Goal: Complete Application Form: Complete application form

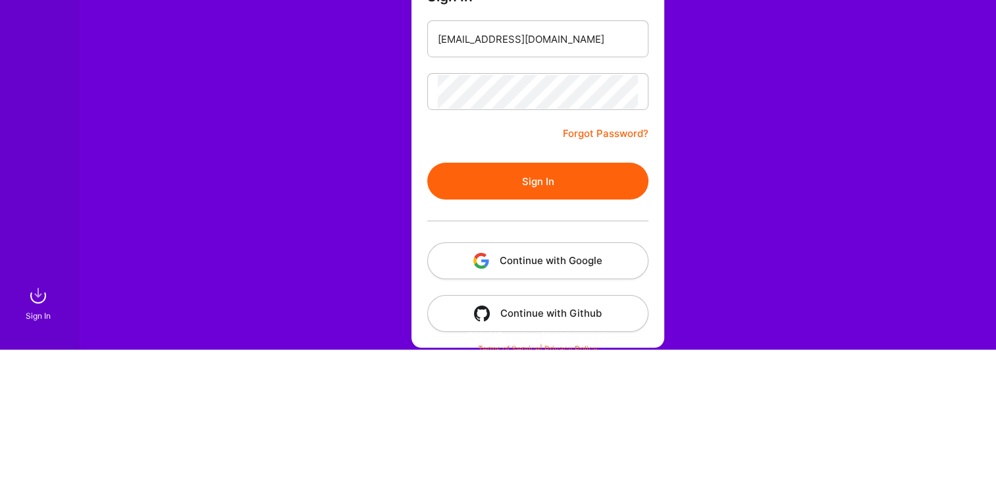
click at [553, 327] on button "Sign In" at bounding box center [537, 318] width 221 height 37
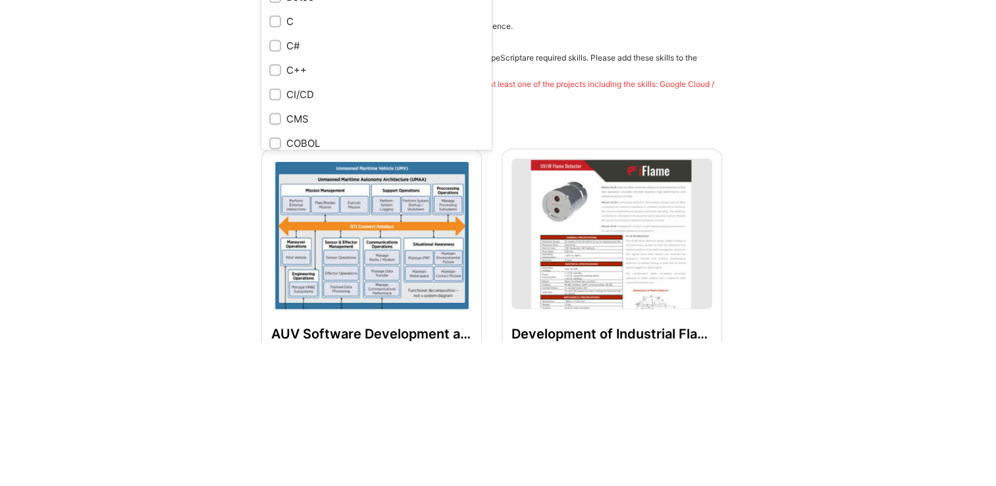
scroll to position [1166, 0]
click at [277, 188] on input "checkbox" at bounding box center [276, 188] width 9 height 9
checkbox input "true"
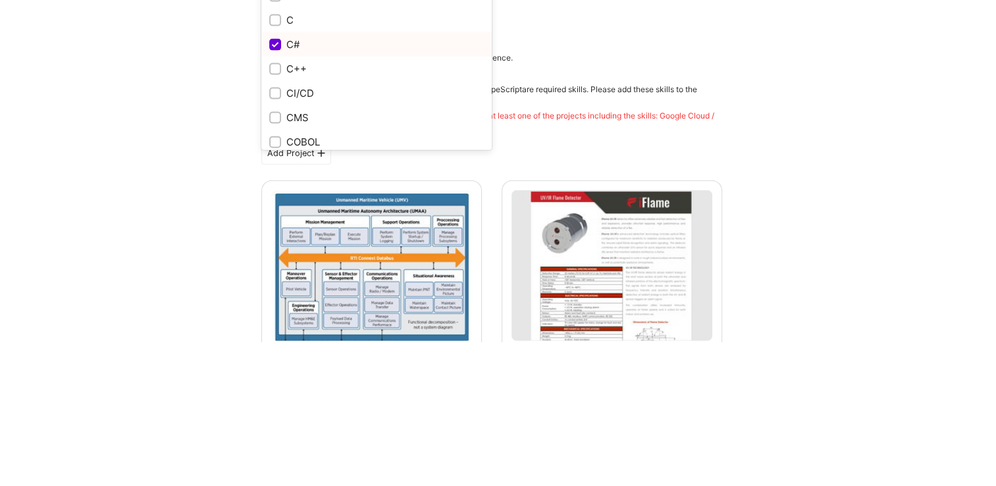
click at [277, 163] on input "checkbox" at bounding box center [276, 164] width 9 height 9
checkbox input "true"
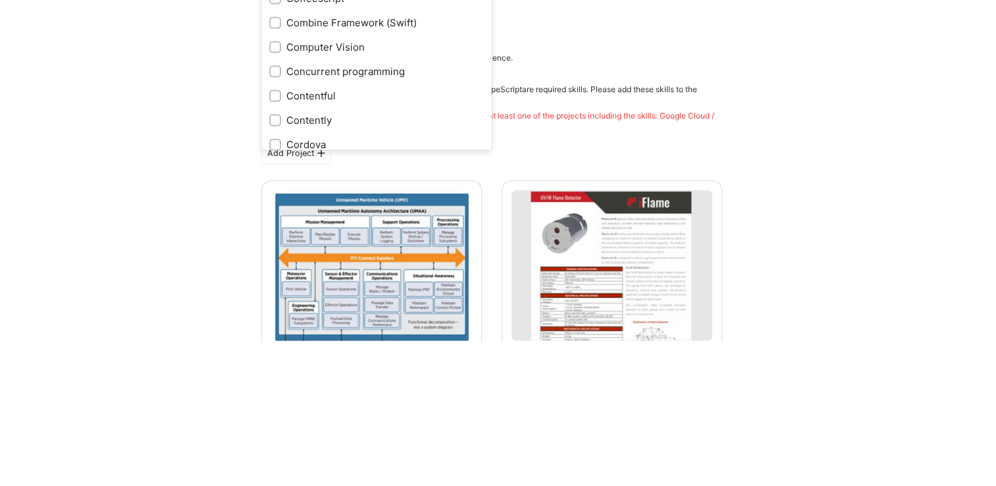
scroll to position [1506, 0]
click at [276, 213] on input "checkbox" at bounding box center [276, 213] width 9 height 9
checkbox input "true"
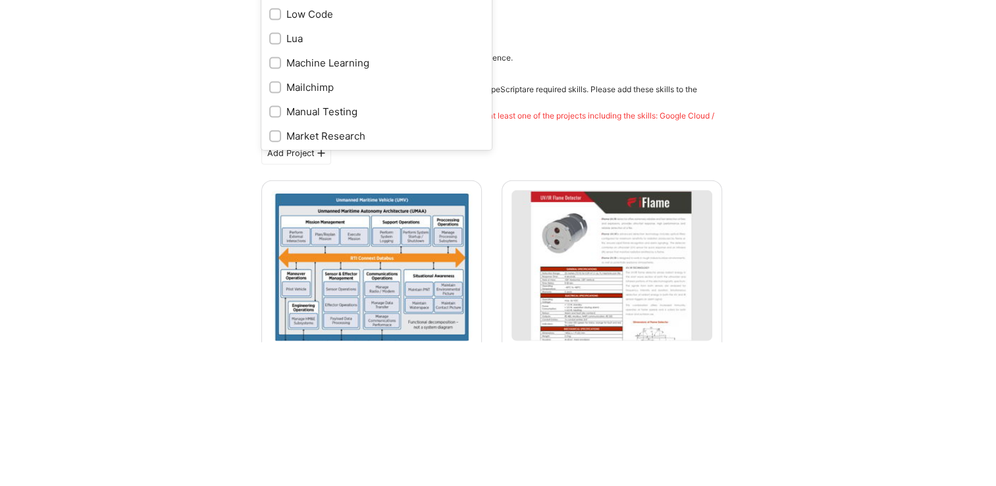
scroll to position [4245, 0]
click at [278, 203] on input "checkbox" at bounding box center [276, 204] width 9 height 9
checkbox input "true"
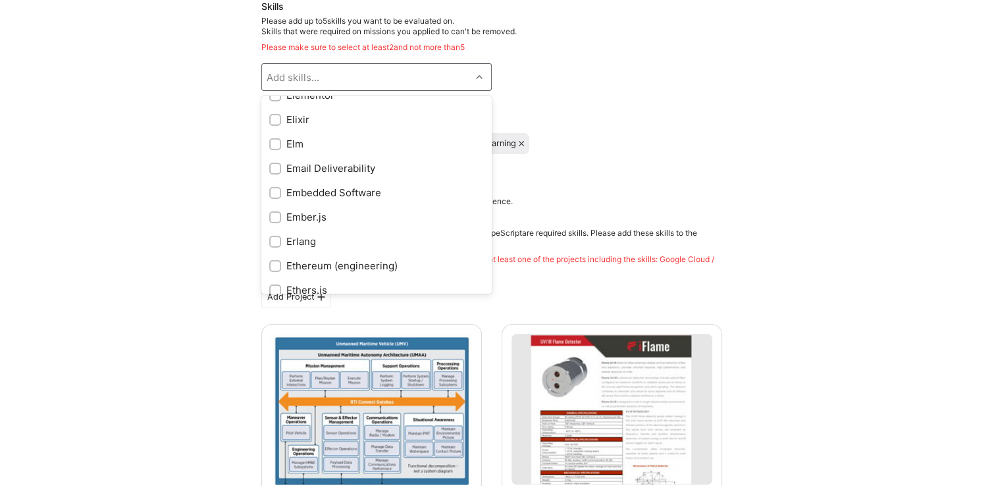
scroll to position [2550, 0]
click at [277, 192] on input "checkbox" at bounding box center [276, 193] width 9 height 9
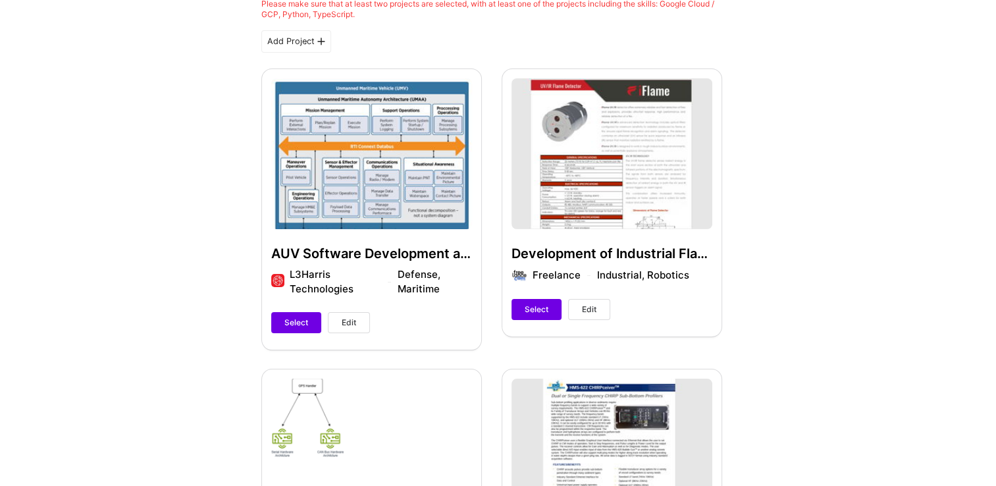
scroll to position [346, 0]
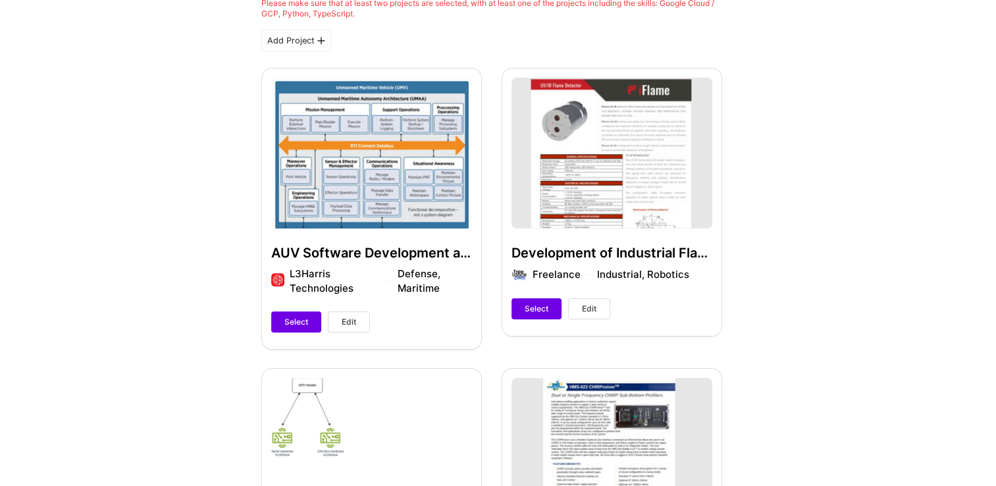
click at [304, 327] on span "Select" at bounding box center [297, 322] width 24 height 12
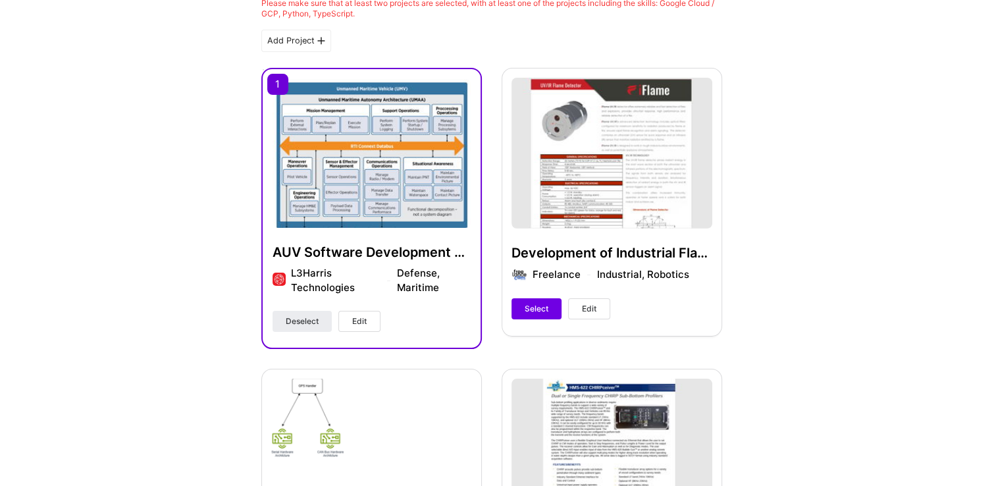
click at [539, 308] on span "Select" at bounding box center [537, 309] width 24 height 12
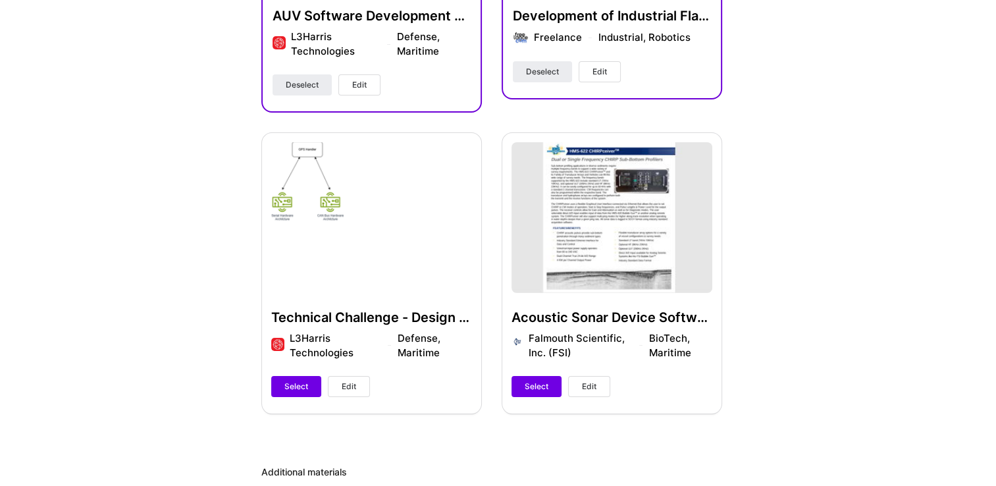
scroll to position [585, 0]
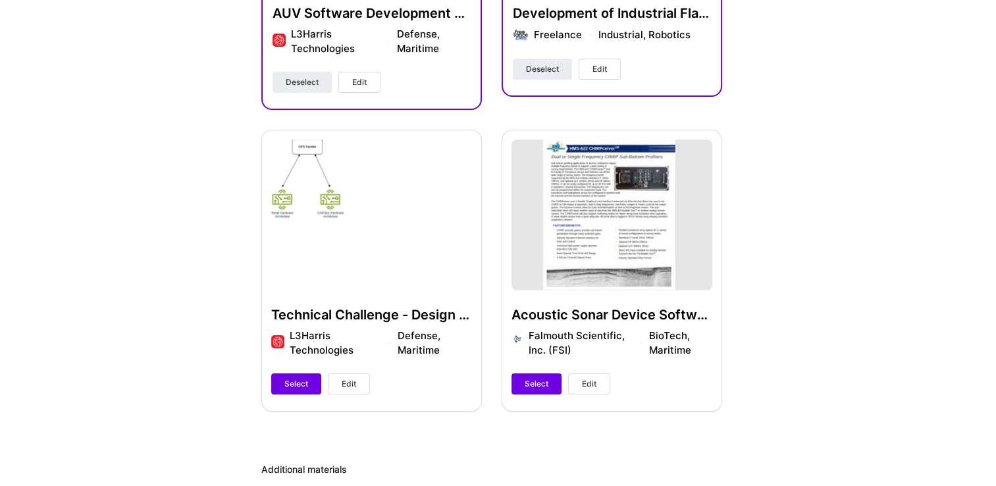
click at [300, 379] on span "Select" at bounding box center [297, 384] width 24 height 12
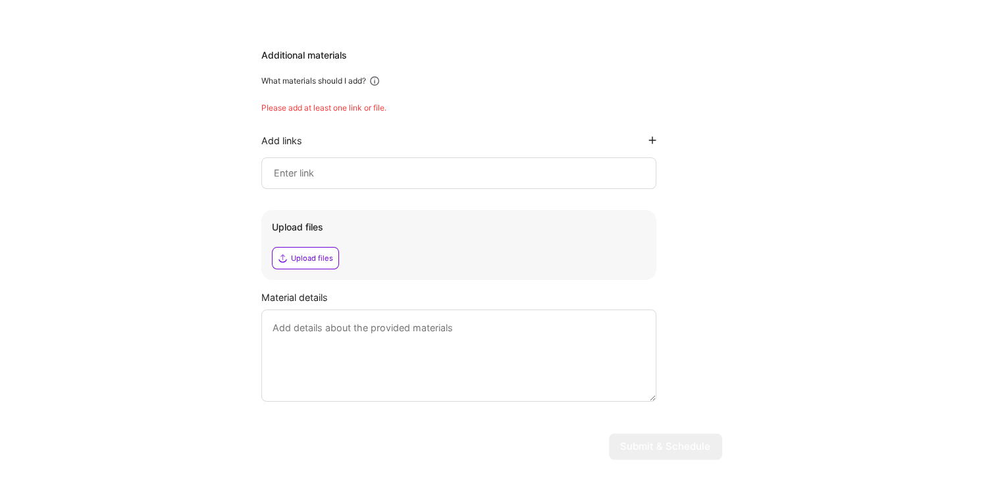
scroll to position [998, 0]
click at [321, 261] on div "Upload files" at bounding box center [312, 259] width 42 height 11
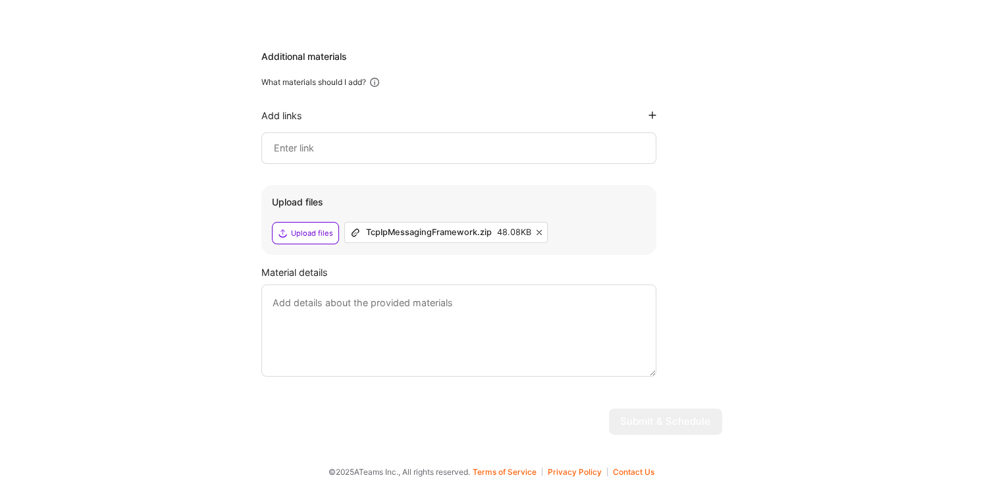
click at [406, 308] on textarea at bounding box center [458, 331] width 395 height 92
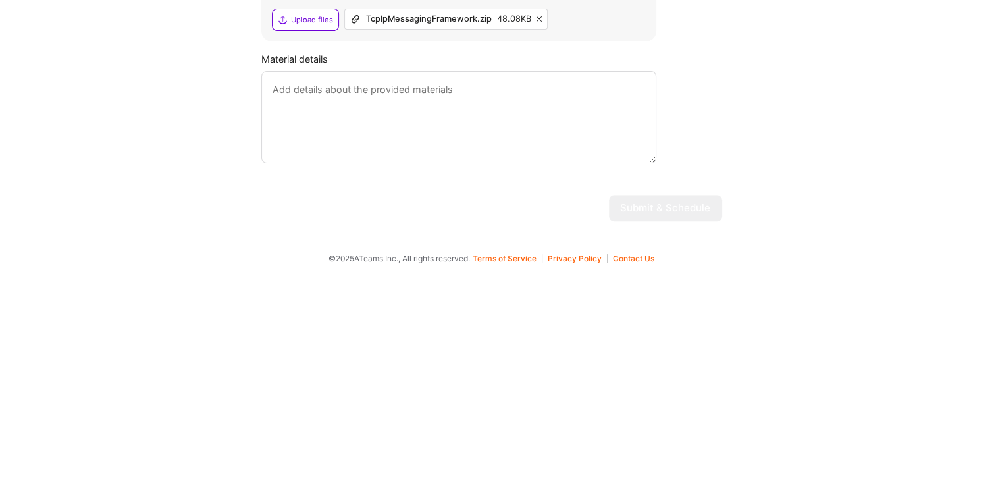
scroll to position [1000, 0]
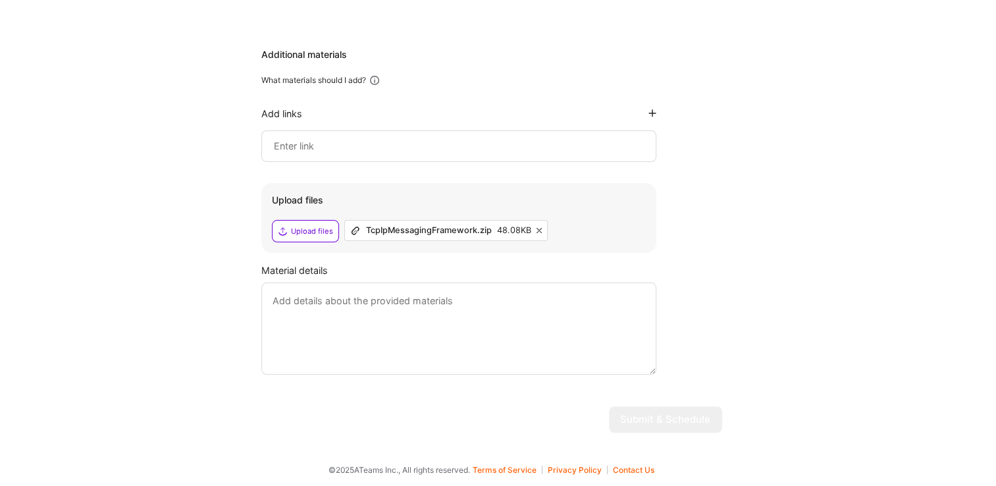
click at [356, 305] on textarea at bounding box center [458, 329] width 395 height 92
click at [385, 303] on textarea "This is a generic" at bounding box center [458, 329] width 395 height 92
click at [474, 306] on textarea "This is a generic TCP/IP messaging framework I developed in c#. It handles mess…" at bounding box center [458, 329] width 395 height 92
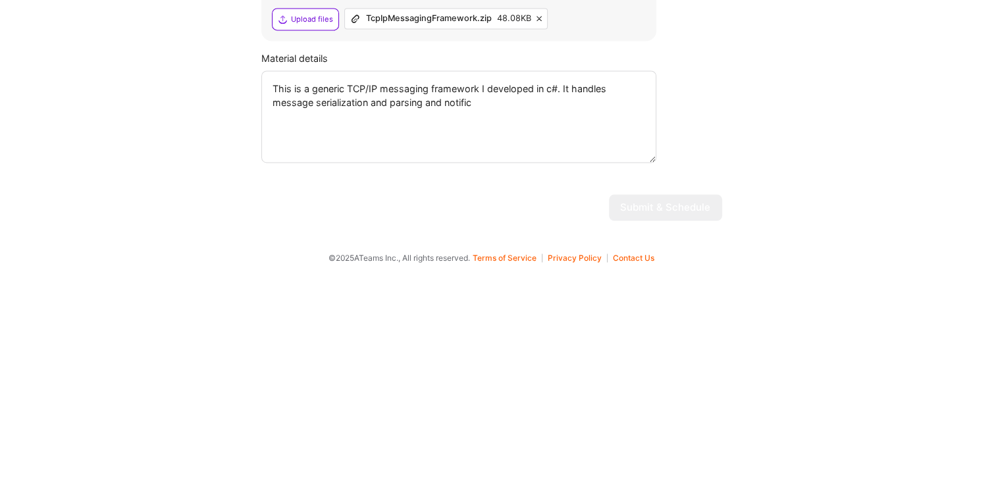
click at [516, 316] on textarea "This is a generic TCP/IP messaging framework I developed in c#. It handles mess…" at bounding box center [458, 329] width 395 height 92
click at [446, 315] on textarea "This is a generic TCP/IP messaging framework I developed in c#. It handles mess…" at bounding box center [458, 329] width 395 height 92
click at [618, 310] on textarea "This is a generic TCP/IP messaging framework I developed in c#. It handles mess…" at bounding box center [458, 329] width 395 height 92
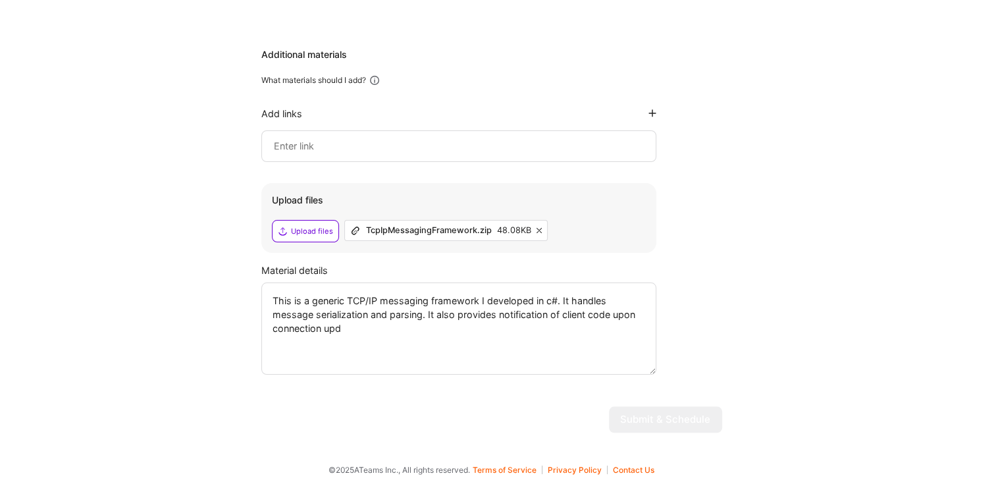
click at [488, 294] on textarea "This is a generic TCP/IP messaging framework I developed in c#. It handles mess…" at bounding box center [458, 329] width 395 height 92
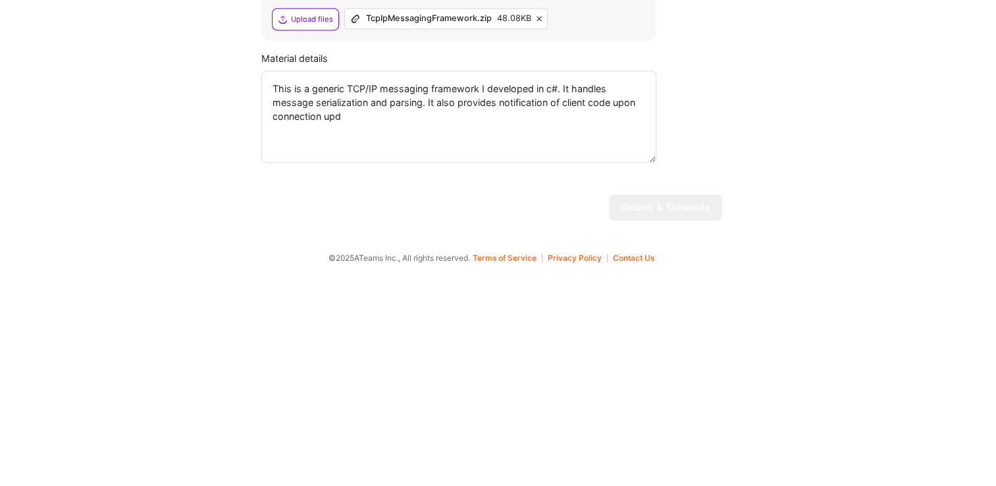
click at [364, 331] on textarea "This is a generic TCP/IP messaging framework I developed in c#. It handles mess…" at bounding box center [458, 329] width 395 height 92
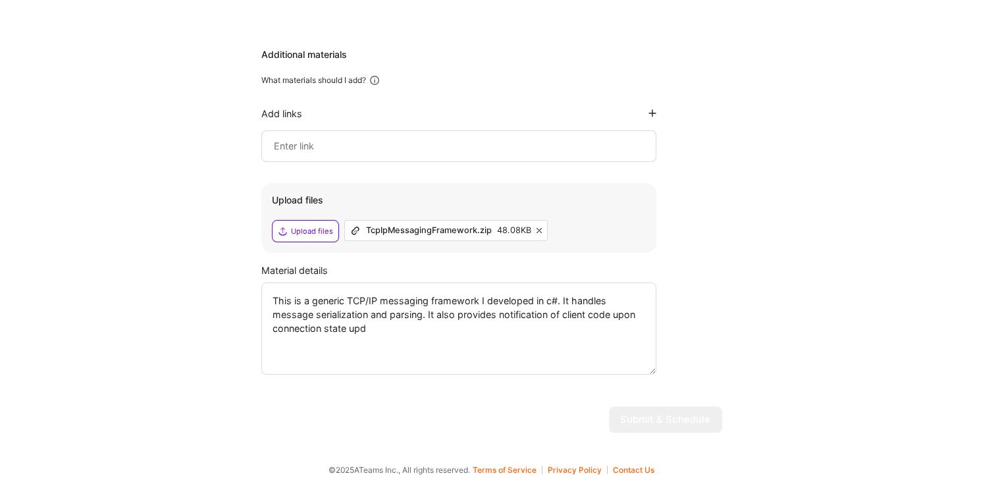
click at [465, 294] on textarea "This is a generic TCP/IP messaging framework I developed in c#. It handles mess…" at bounding box center [458, 329] width 395 height 92
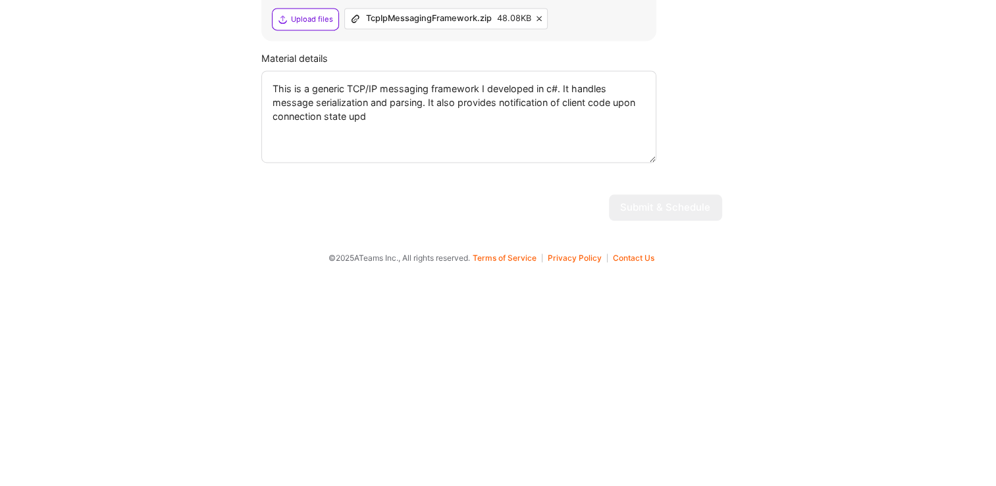
click at [385, 327] on textarea "This is a generic TCP/IP messaging framework I developed in c#. It handles mess…" at bounding box center [458, 329] width 395 height 92
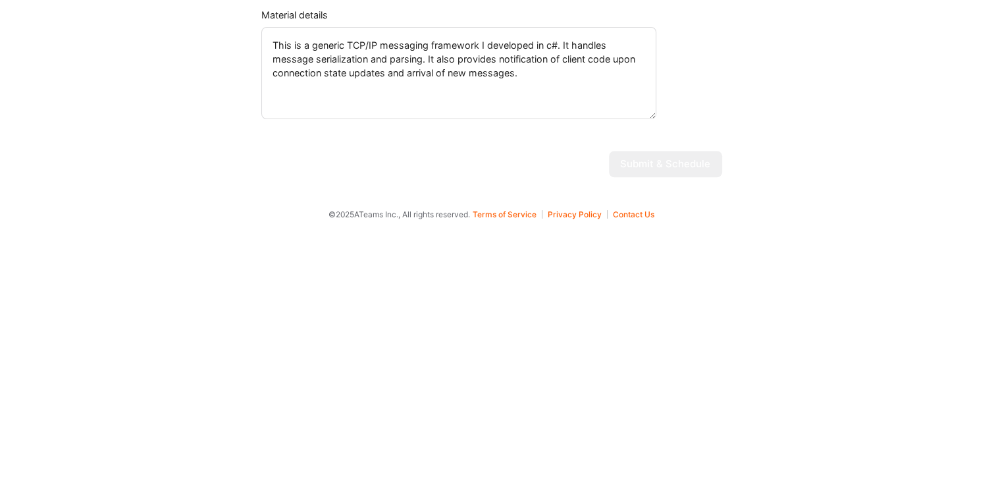
click at [551, 329] on textarea "This is a generic TCP/IP messaging framework I developed in c#. It handles mess…" at bounding box center [458, 329] width 395 height 92
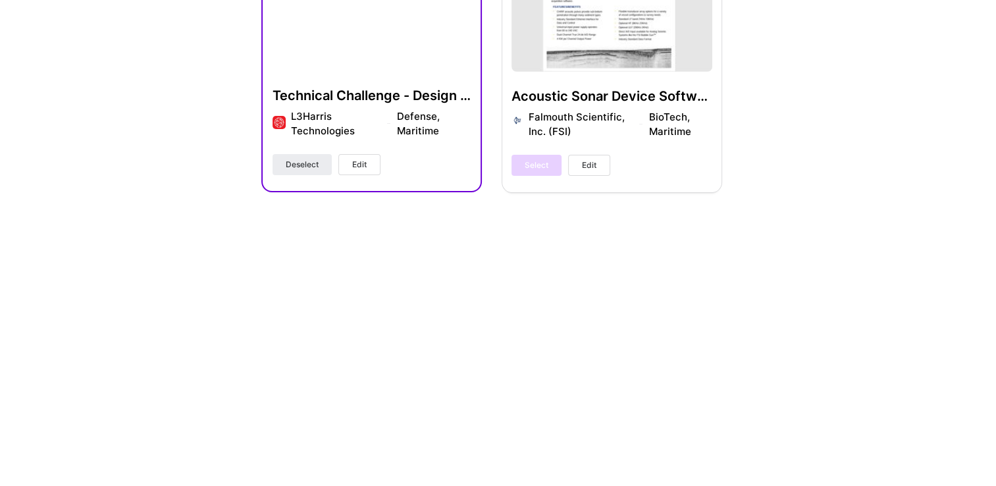
scroll to position [549, 0]
type textarea "This is a generic TCP/IP messaging framework I developed in c#. It handles mess…"
click at [308, 420] on span "Deselect" at bounding box center [302, 419] width 33 height 12
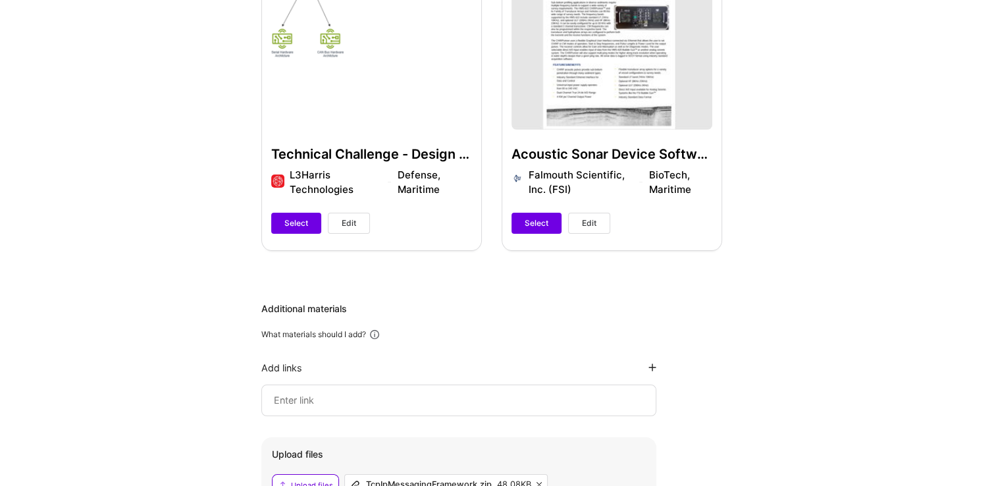
scroll to position [751, 0]
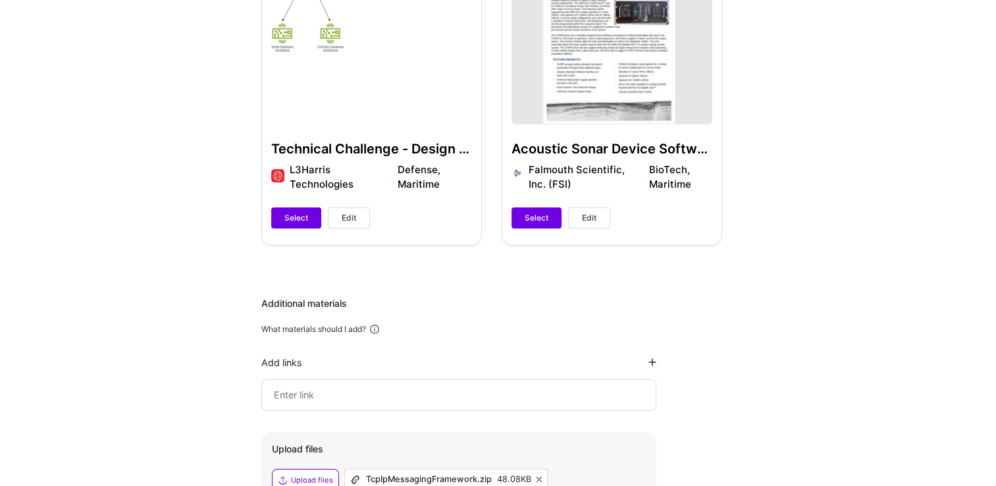
click at [532, 226] on button "Select" at bounding box center [537, 217] width 50 height 21
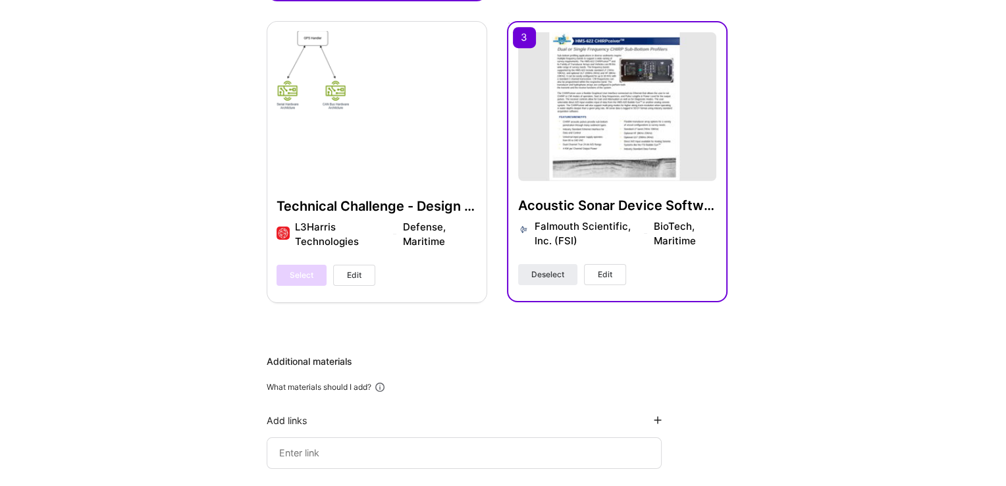
scroll to position [691, 0]
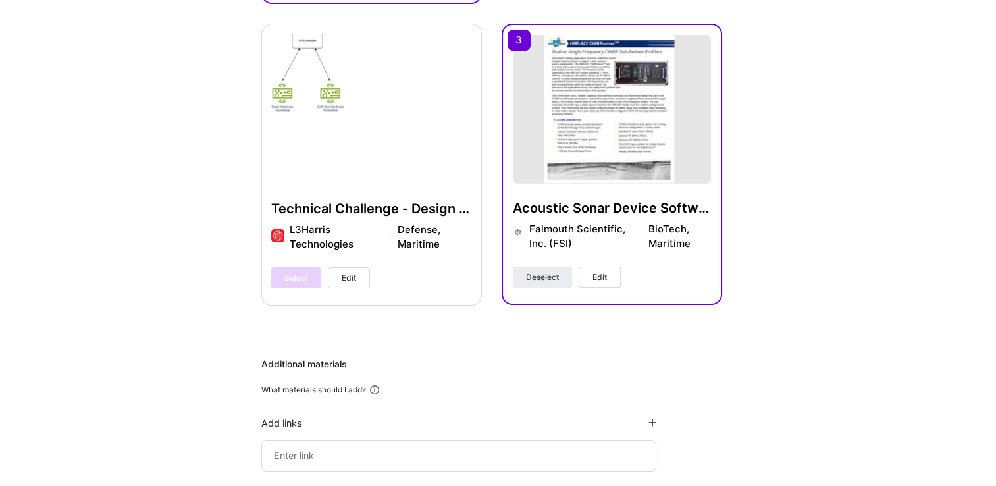
click at [601, 276] on span "Edit" at bounding box center [600, 277] width 14 height 12
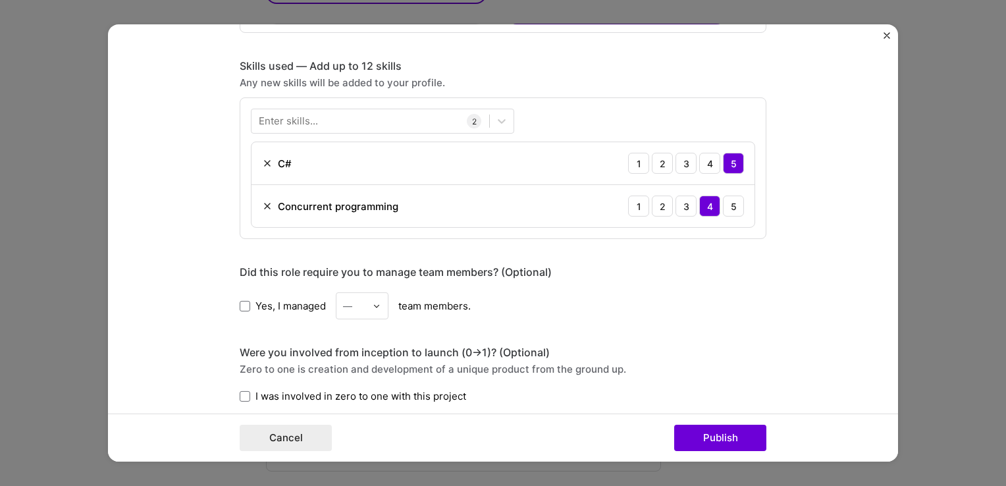
scroll to position [879, 0]
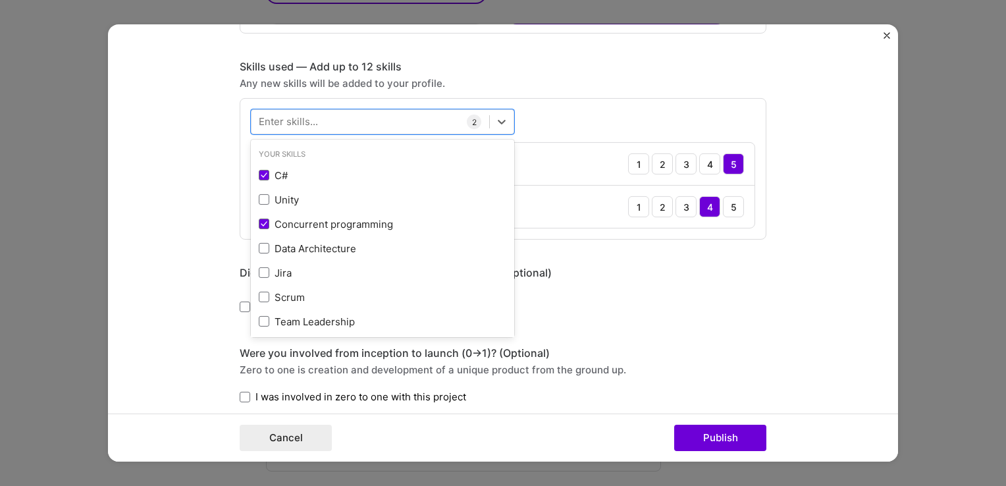
type input "N"
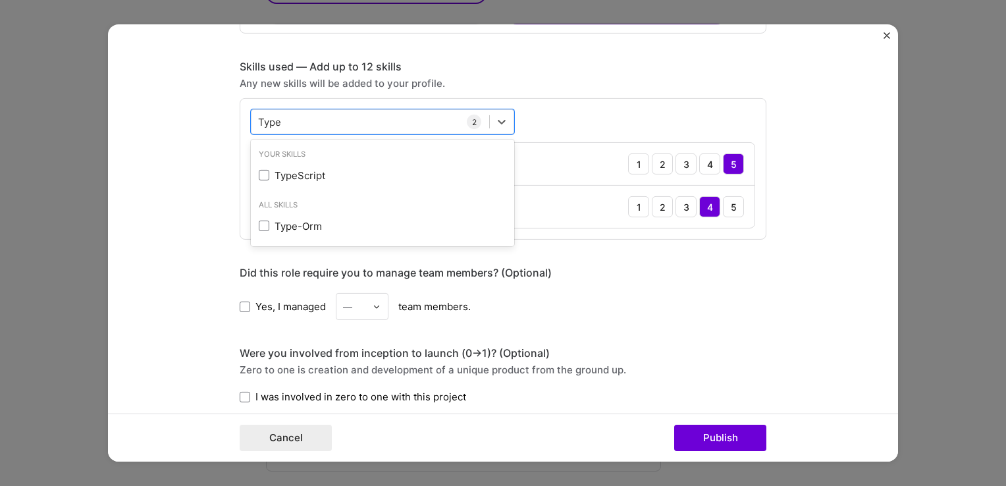
click at [261, 171] on span at bounding box center [264, 175] width 11 height 11
click at [0, 0] on input "checkbox" at bounding box center [0, 0] width 0 height 0
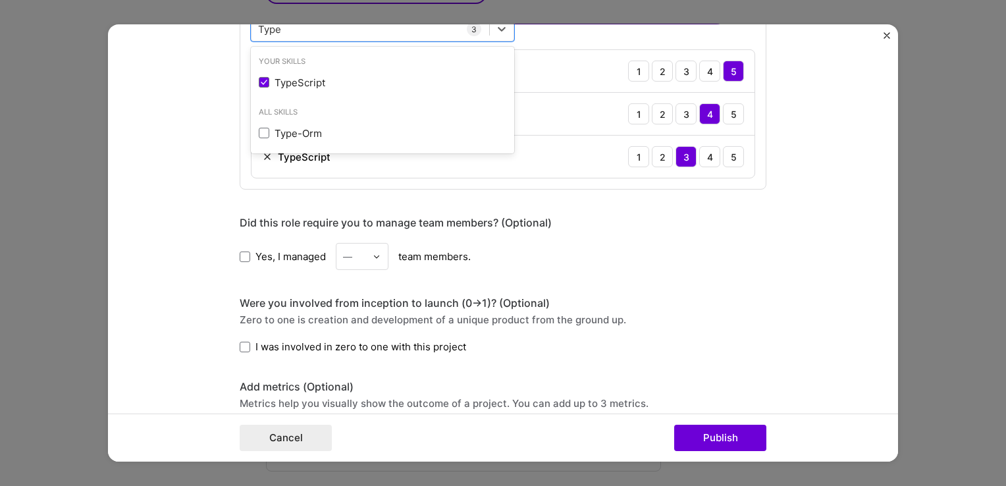
scroll to position [967, 0]
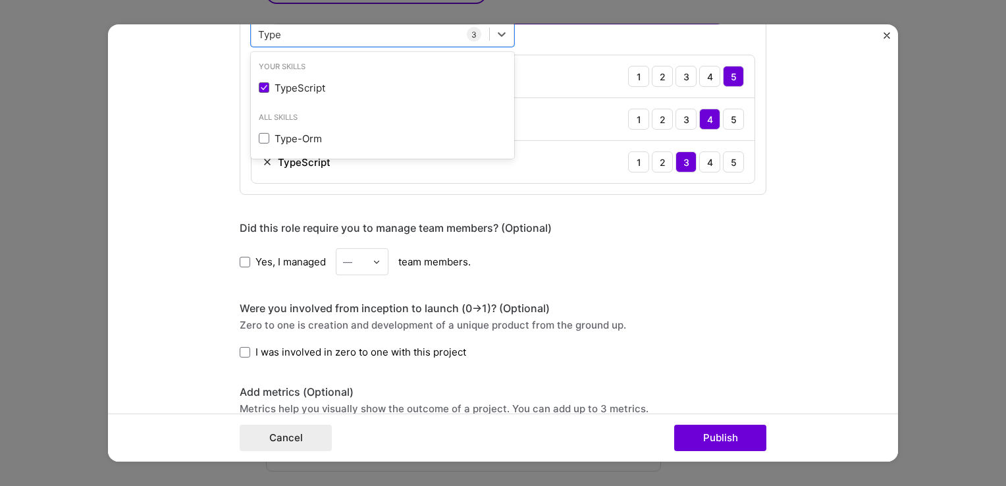
click at [344, 86] on div "TypeScript" at bounding box center [383, 88] width 248 height 14
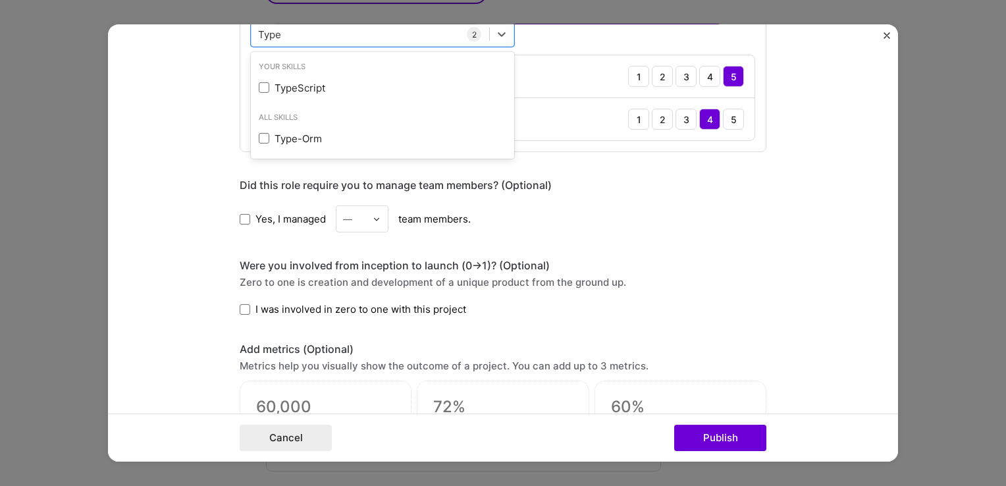
type input "Type"
click at [837, 167] on form "Project title Acoustic Sonar Device Software Company Falmouth Scientific, Inc. …" at bounding box center [503, 242] width 790 height 437
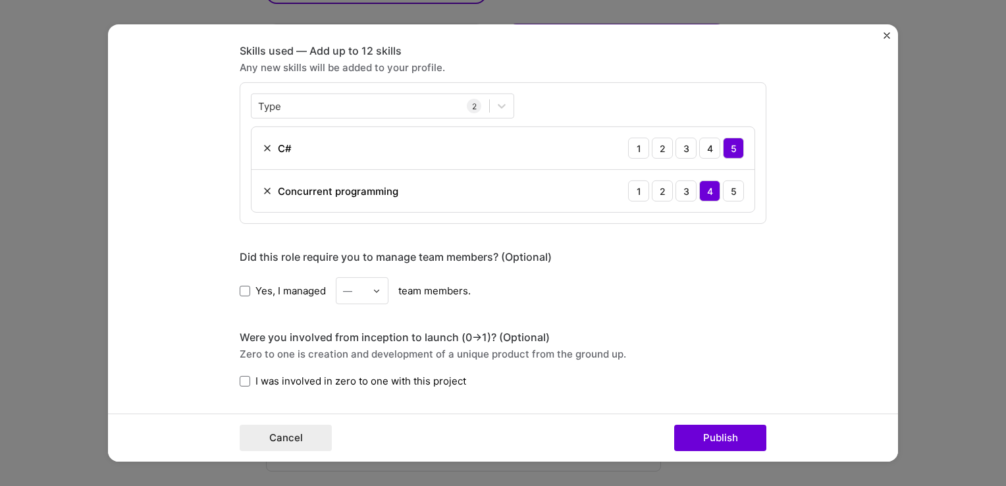
scroll to position [894, 0]
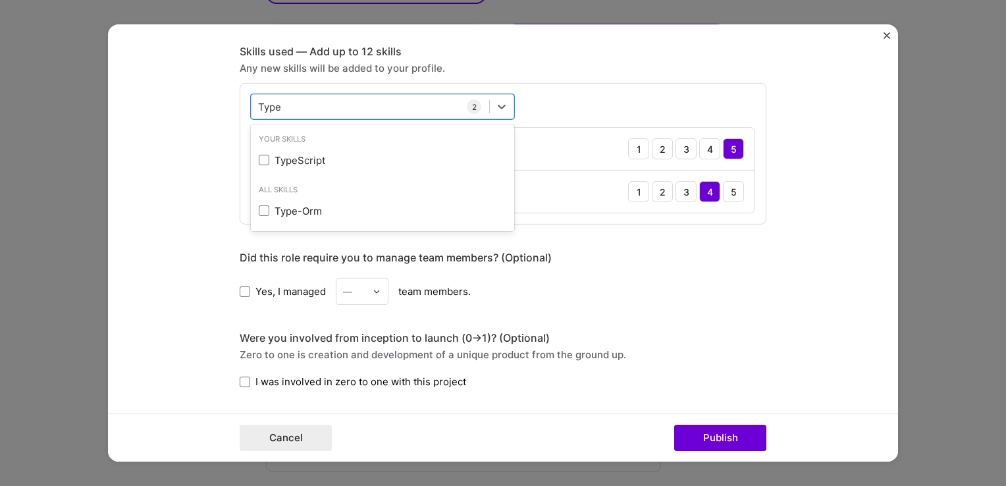
click at [261, 158] on span at bounding box center [264, 160] width 11 height 11
click at [0, 0] on input "checkbox" at bounding box center [0, 0] width 0 height 0
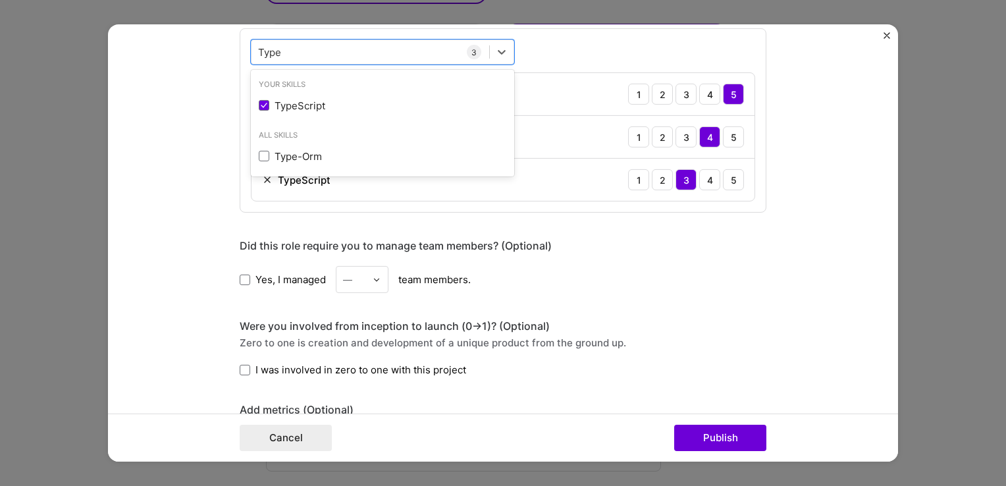
scroll to position [950, 0]
click at [681, 177] on div "3" at bounding box center [686, 179] width 21 height 21
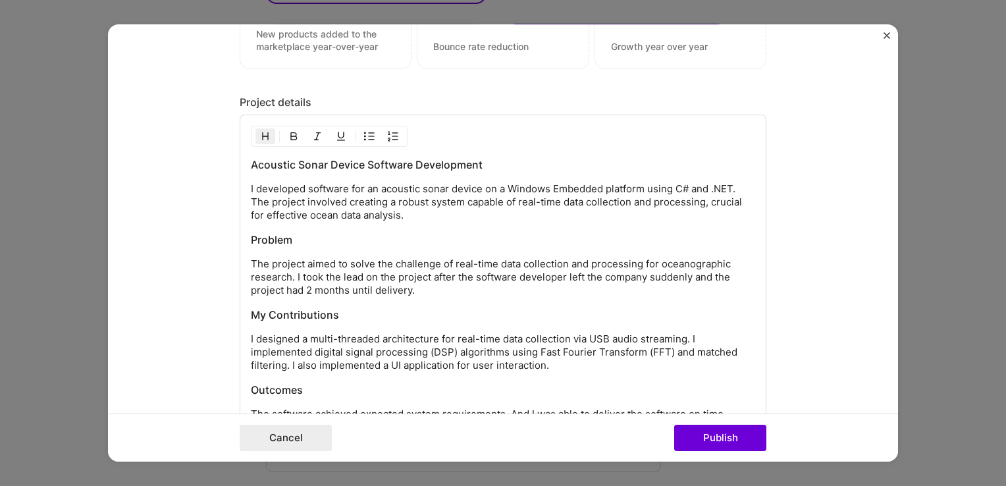
scroll to position [1428, 0]
click at [416, 214] on p "I developed software for an acoustic sonar device on a Windows Embedded platfor…" at bounding box center [503, 202] width 504 height 40
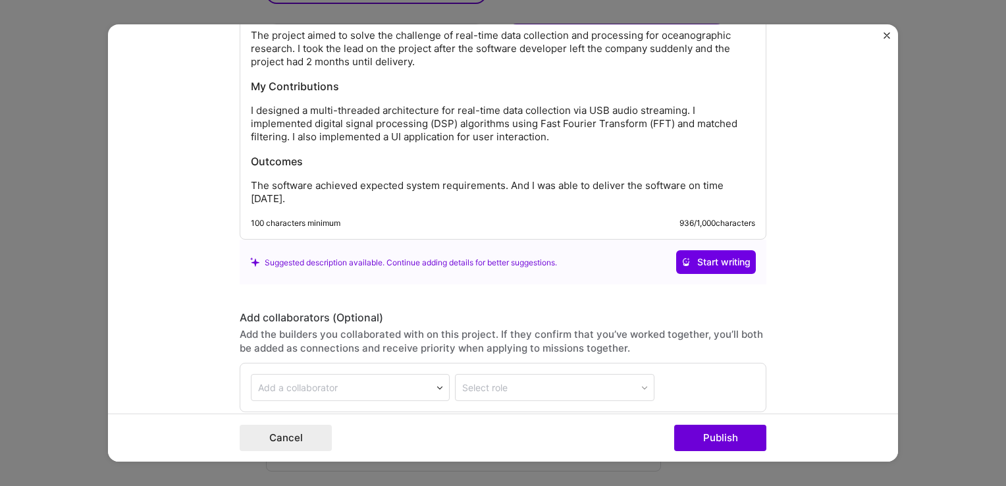
scroll to position [1660, 0]
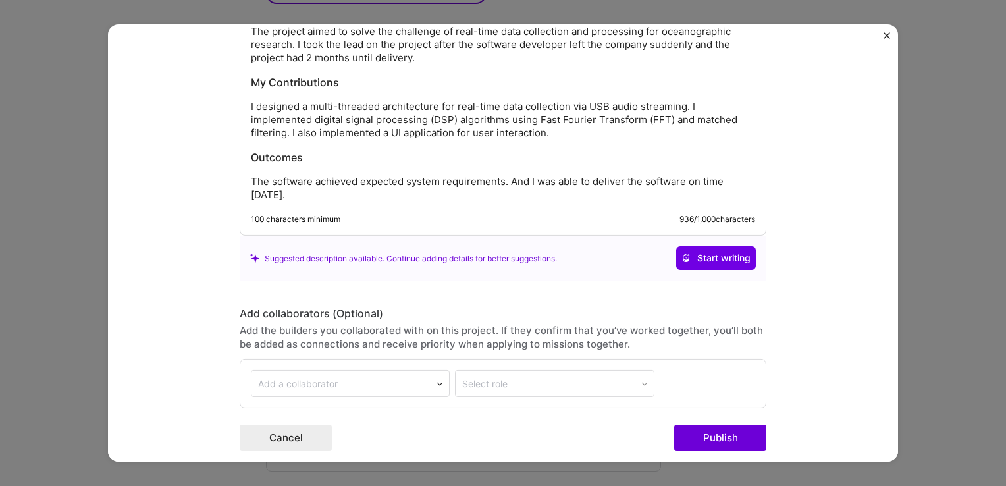
click at [560, 134] on p "I designed a multi-threaded architecture for real-time data collection via USB …" at bounding box center [503, 120] width 504 height 40
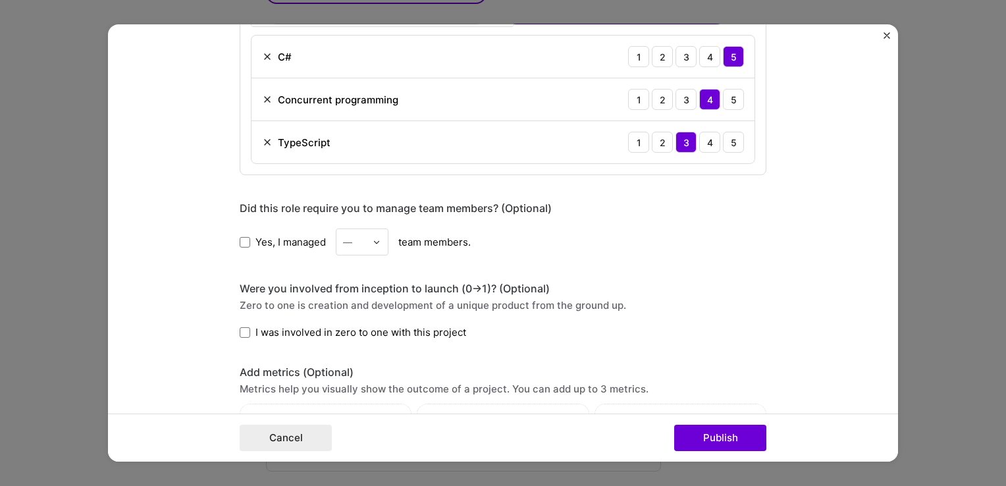
scroll to position [984, 0]
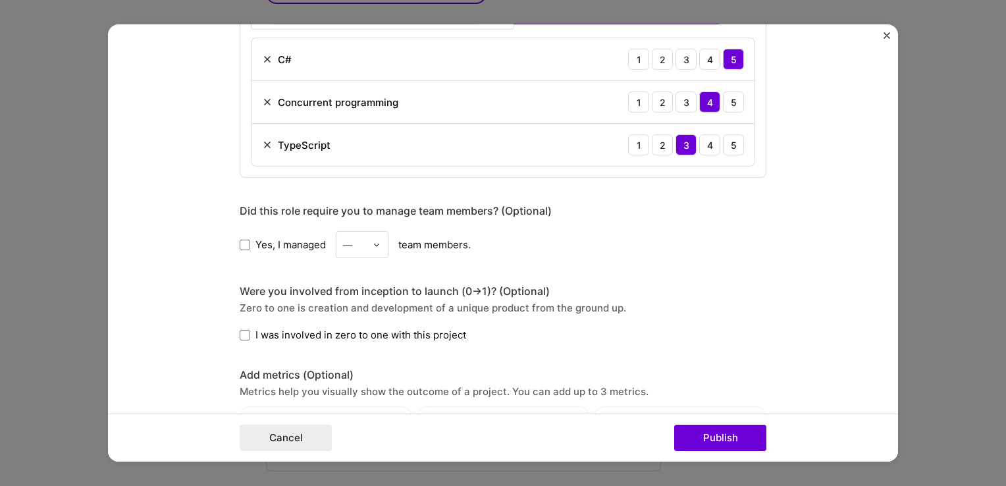
click at [264, 147] on img at bounding box center [267, 145] width 11 height 11
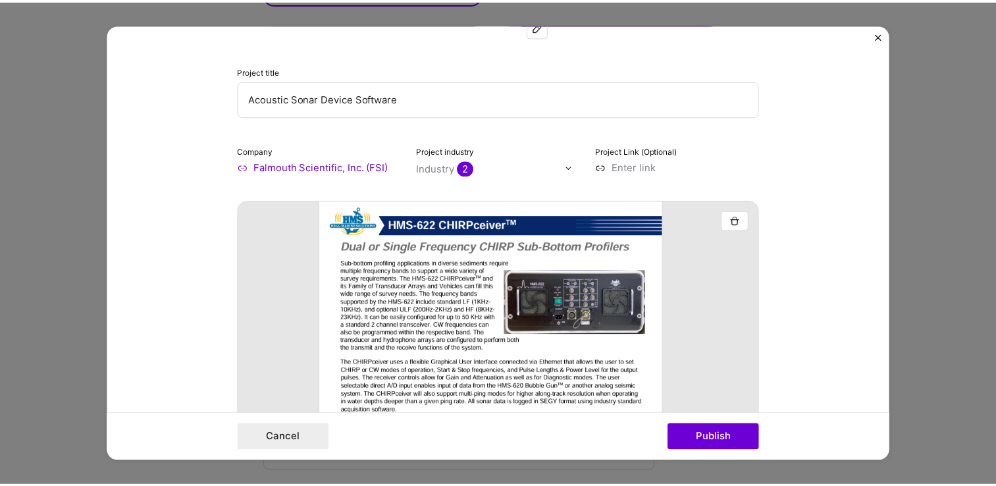
scroll to position [0, 0]
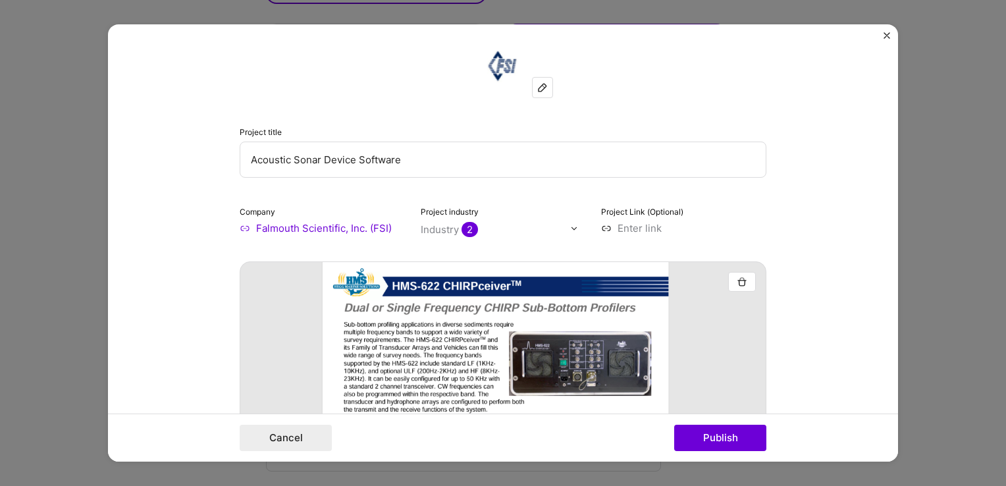
click at [888, 32] on img "Close" at bounding box center [887, 35] width 7 height 7
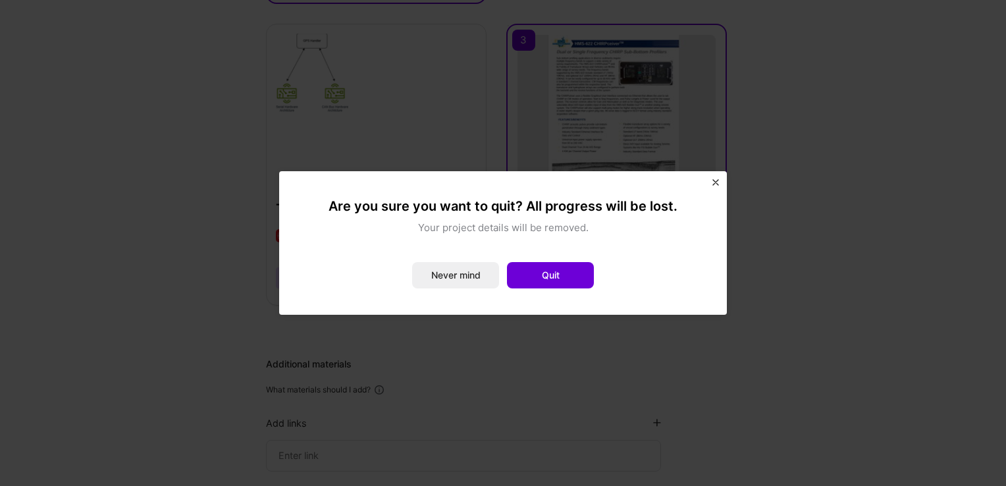
click at [556, 285] on button "Quit" at bounding box center [550, 275] width 87 height 26
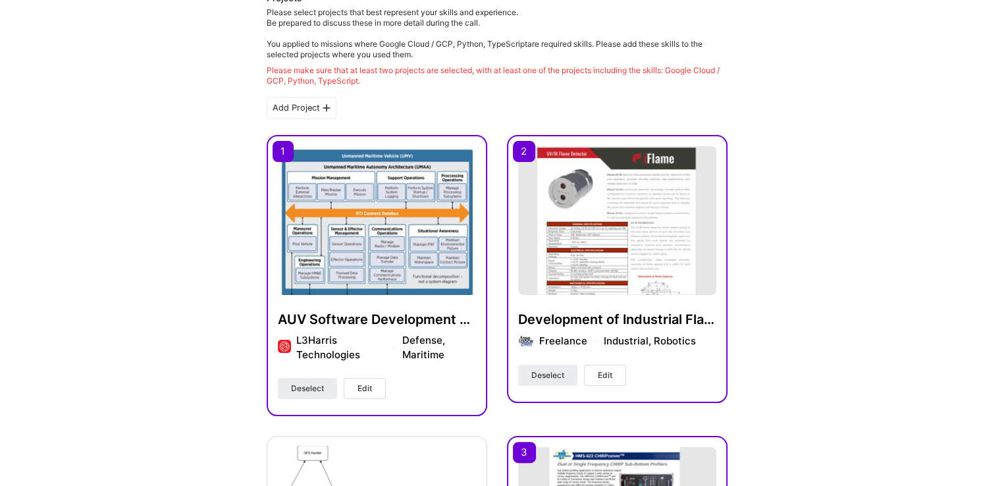
scroll to position [278, 0]
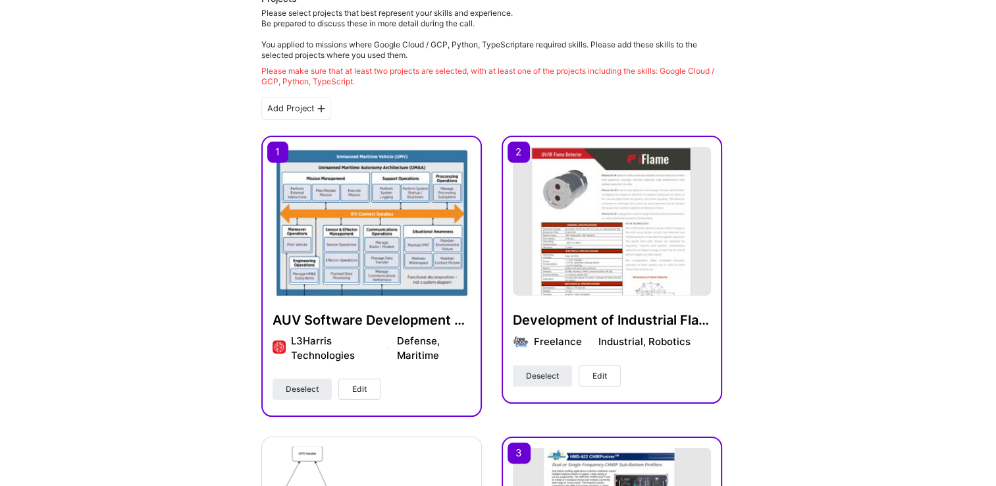
click at [319, 108] on icon at bounding box center [321, 109] width 8 height 8
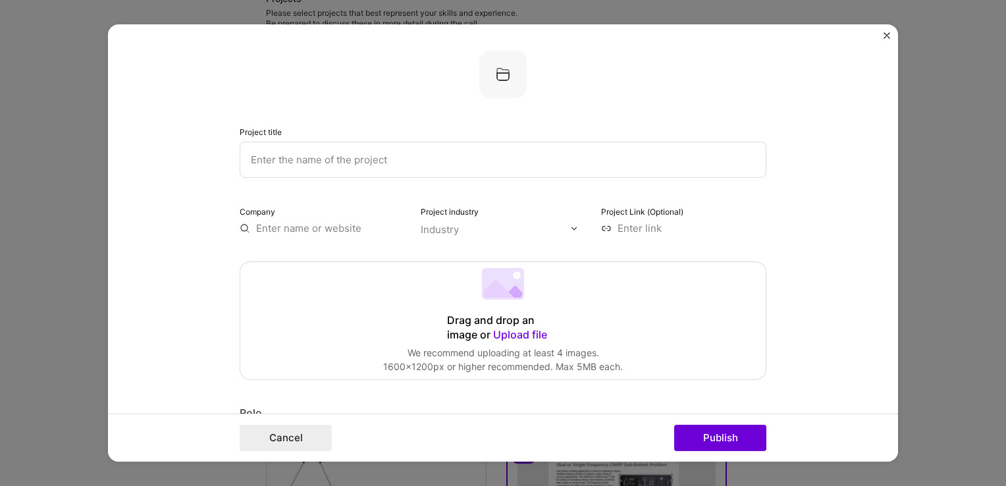
click at [387, 162] on input "text" at bounding box center [503, 160] width 527 height 36
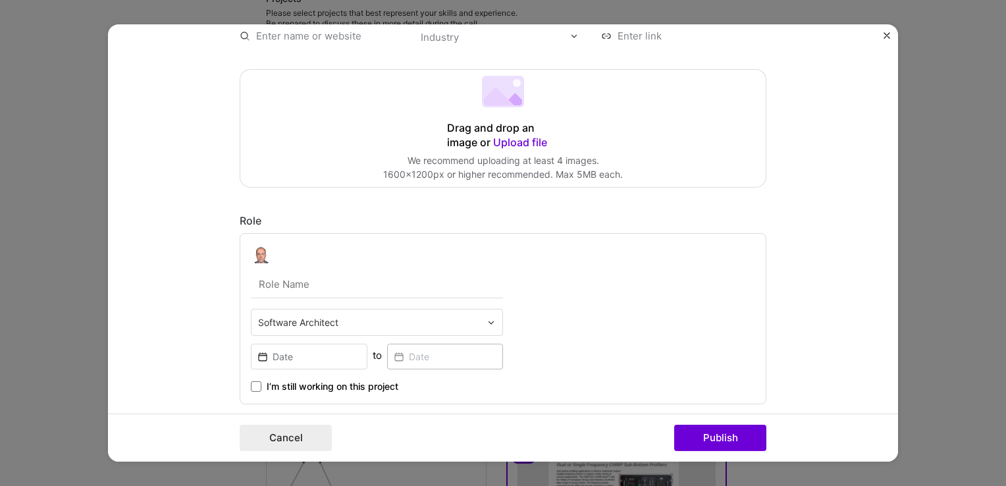
scroll to position [193, 0]
type input "Tide Gauge"
click at [528, 145] on span "Upload file" at bounding box center [520, 141] width 54 height 13
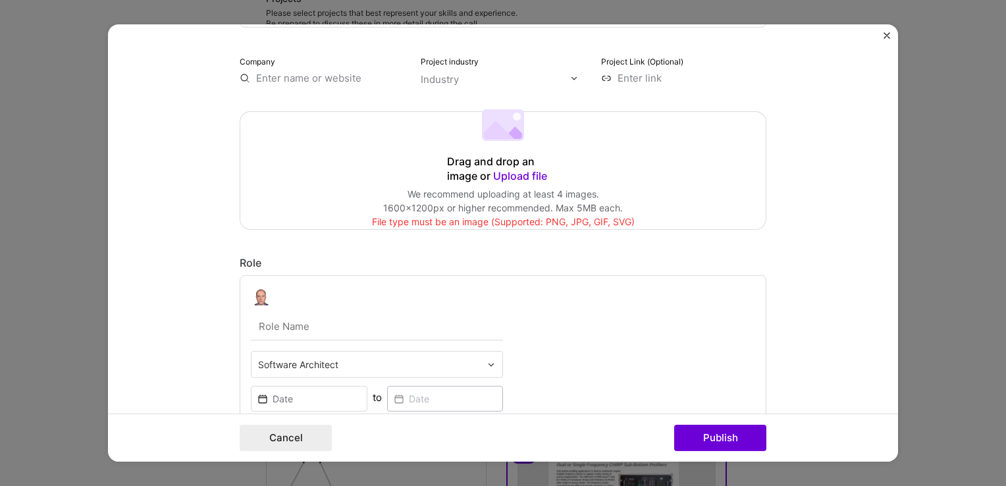
scroll to position [149, 0]
click at [531, 180] on span "Upload file" at bounding box center [520, 177] width 54 height 13
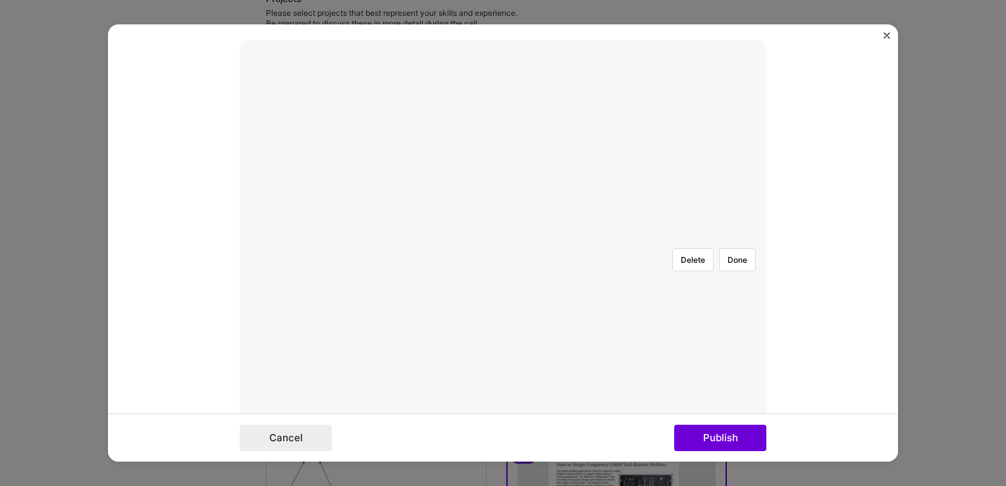
scroll to position [221, 0]
click at [733, 249] on button "Done" at bounding box center [737, 260] width 37 height 23
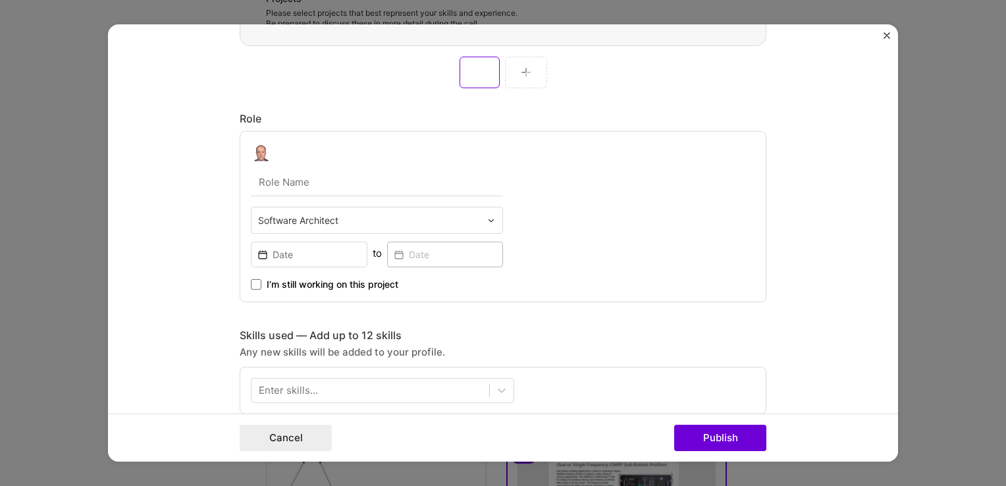
scroll to position [611, 0]
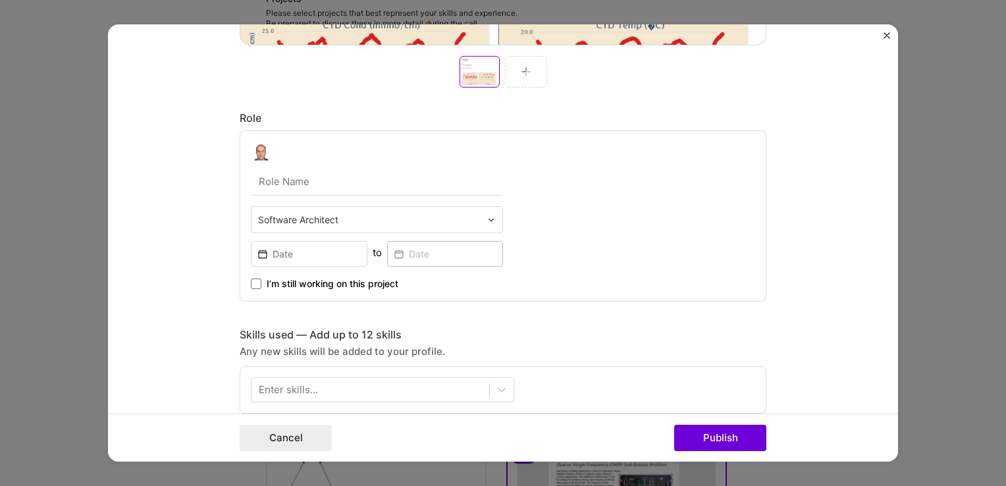
click at [329, 182] on input "text" at bounding box center [377, 182] width 252 height 28
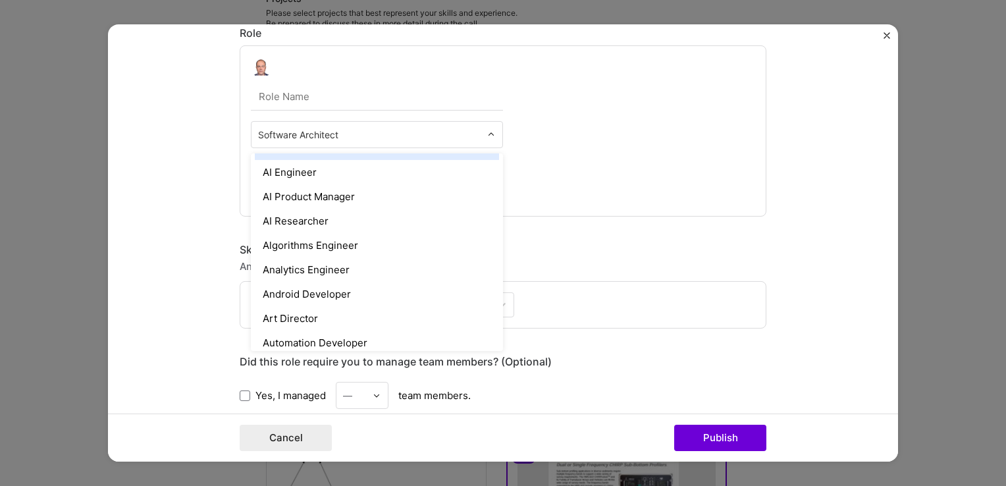
scroll to position [21, 0]
click at [377, 136] on input "text" at bounding box center [369, 135] width 223 height 14
click at [344, 134] on input "text" at bounding box center [369, 135] width 223 height 14
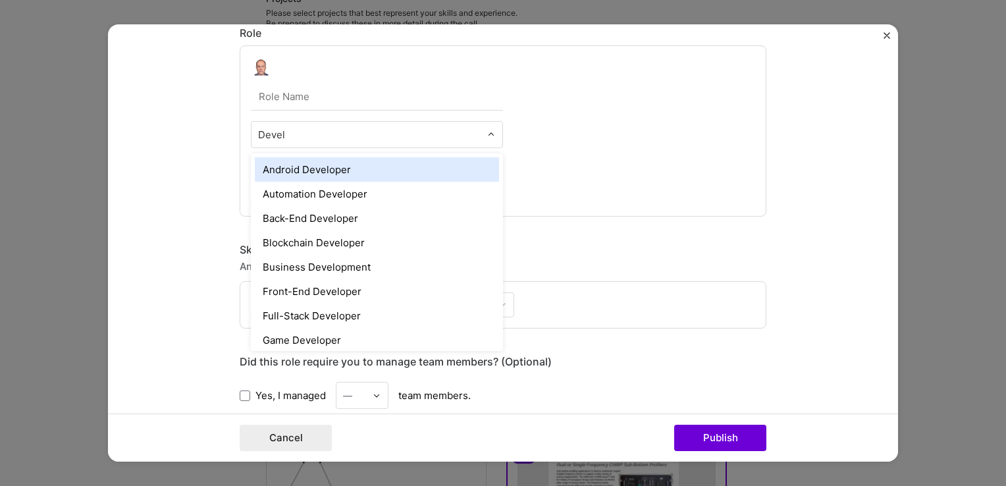
type input "Develo"
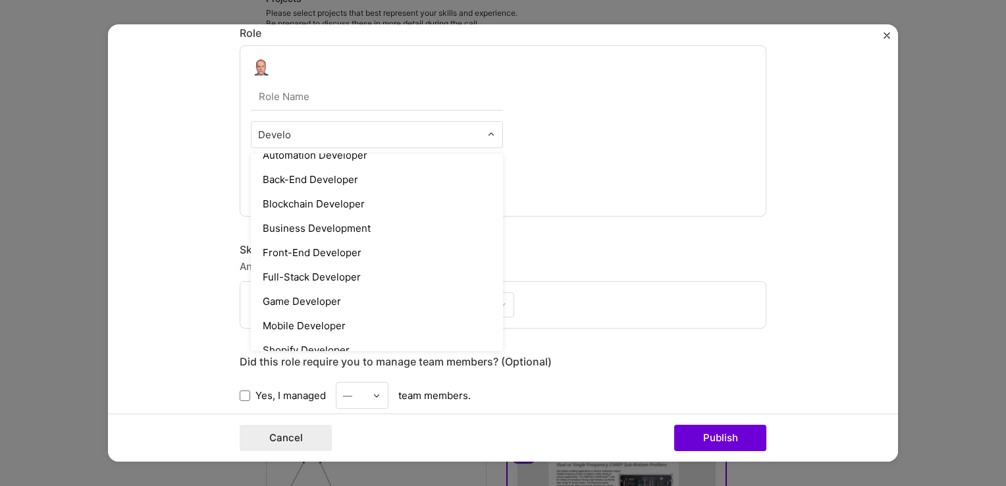
scroll to position [103, 0]
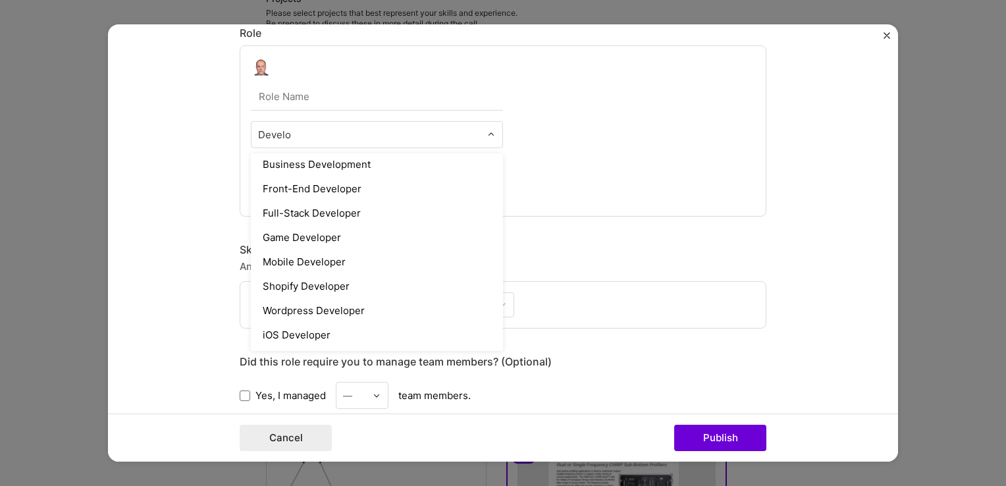
click at [339, 215] on div "Full-Stack Developer" at bounding box center [377, 213] width 244 height 24
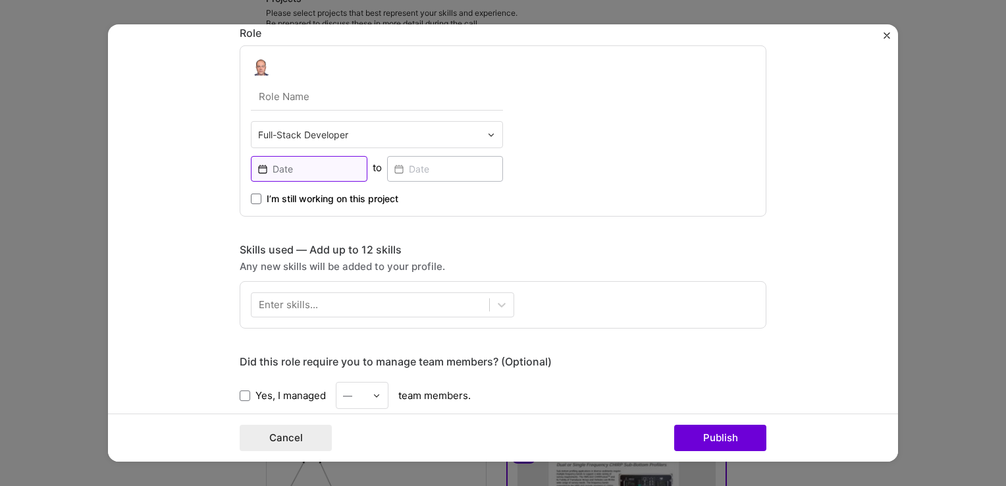
click at [300, 171] on input at bounding box center [309, 169] width 117 height 26
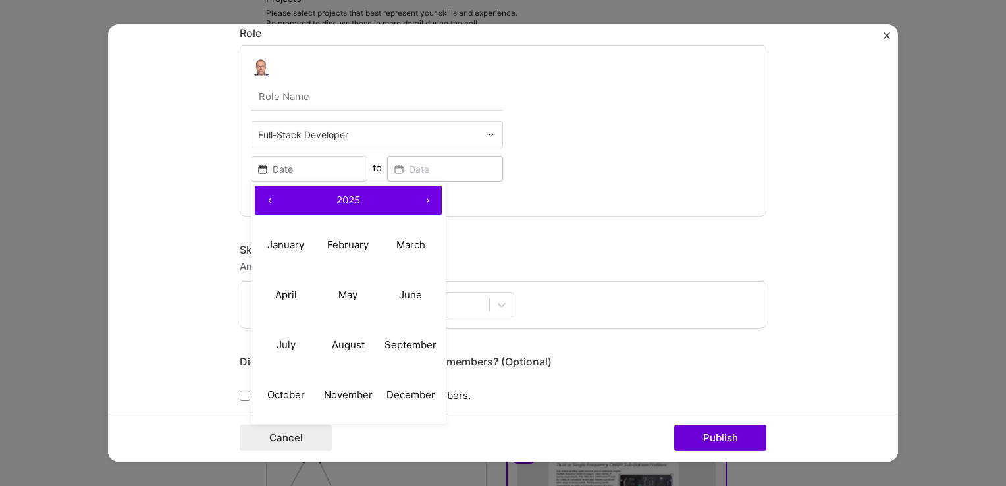
click at [263, 202] on button "‹" at bounding box center [269, 200] width 29 height 29
click at [263, 207] on button "‹" at bounding box center [269, 200] width 29 height 29
click at [263, 200] on button "‹" at bounding box center [269, 200] width 29 height 29
click at [261, 203] on button "‹" at bounding box center [269, 200] width 29 height 29
click at [263, 203] on button "‹" at bounding box center [269, 200] width 29 height 29
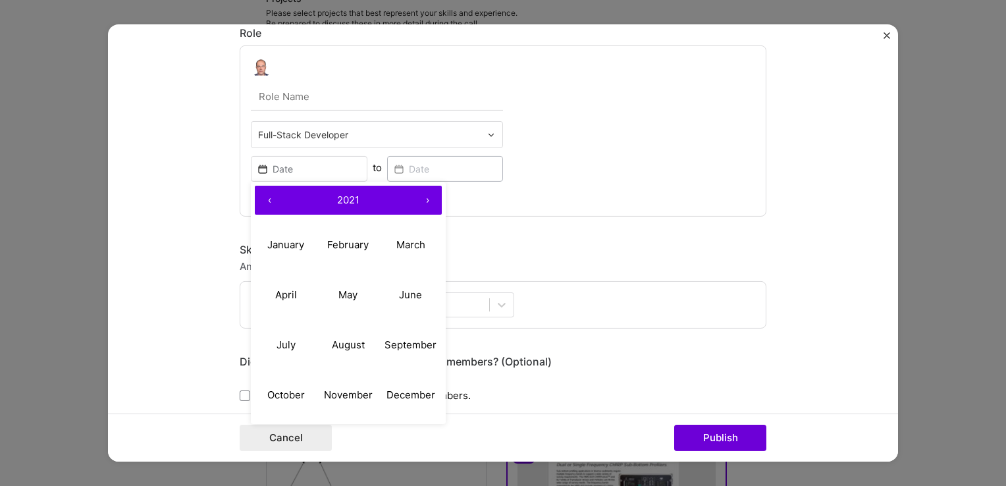
click at [264, 201] on button "‹" at bounding box center [269, 200] width 29 height 29
click at [261, 205] on button "‹" at bounding box center [269, 200] width 29 height 29
click at [263, 200] on button "‹" at bounding box center [269, 200] width 29 height 29
click at [420, 201] on button "›" at bounding box center [427, 200] width 29 height 29
click at [292, 242] on abbr "January" at bounding box center [285, 244] width 37 height 13
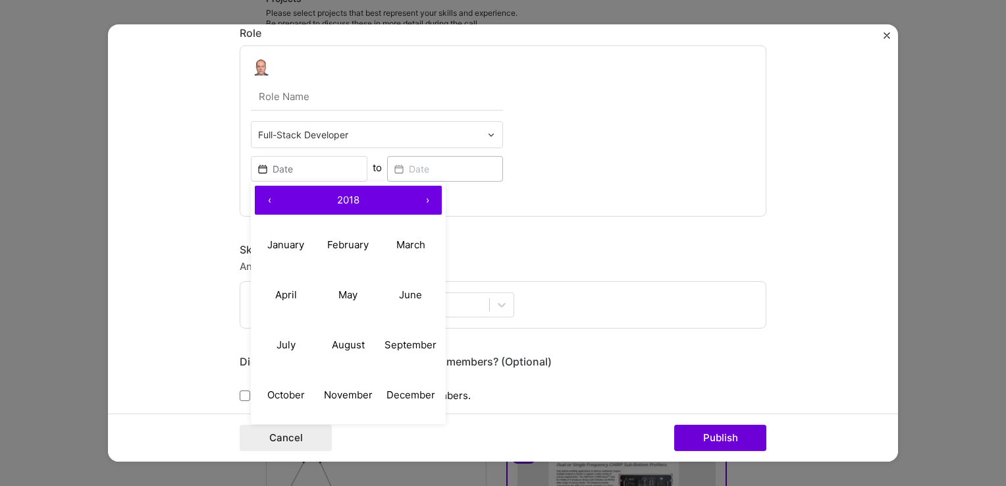
type input "[DATE]"
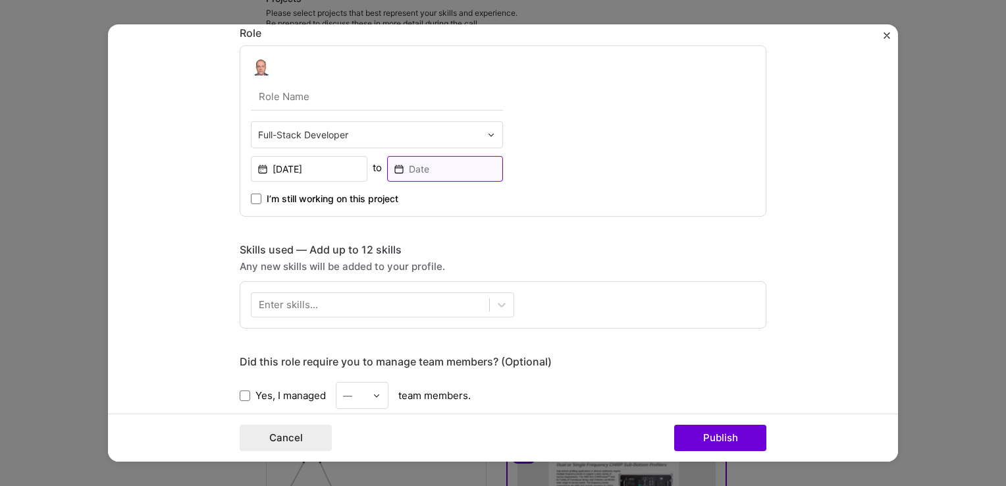
click at [443, 168] on input at bounding box center [445, 169] width 117 height 26
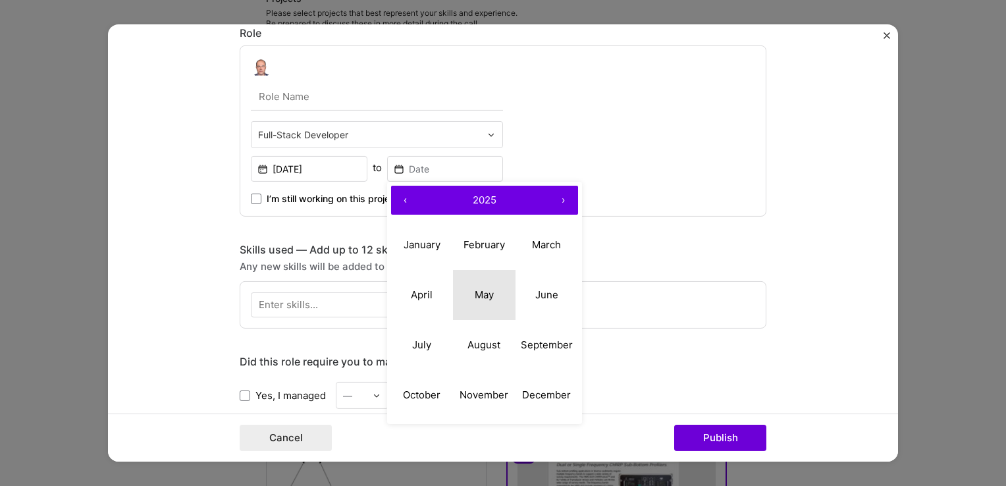
click at [483, 298] on abbr "May" at bounding box center [484, 294] width 19 height 13
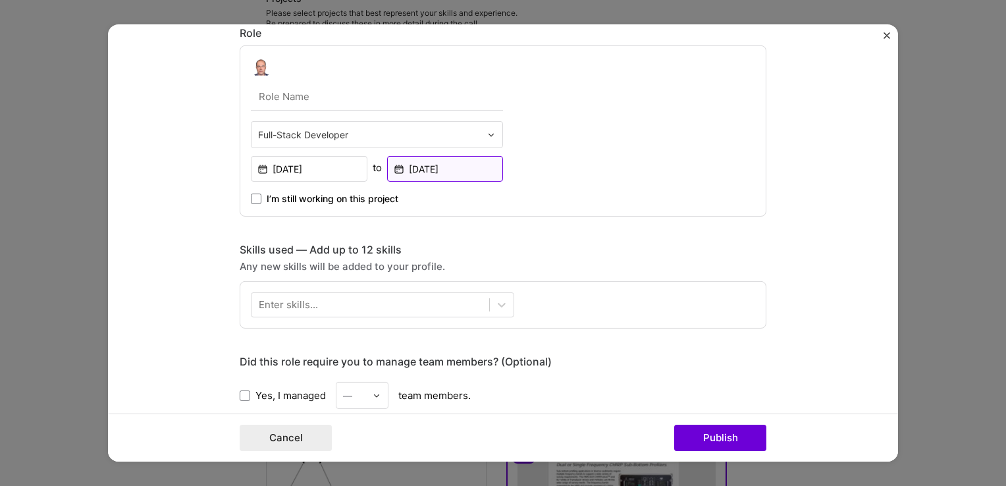
click at [443, 171] on input "[DATE]" at bounding box center [445, 169] width 117 height 26
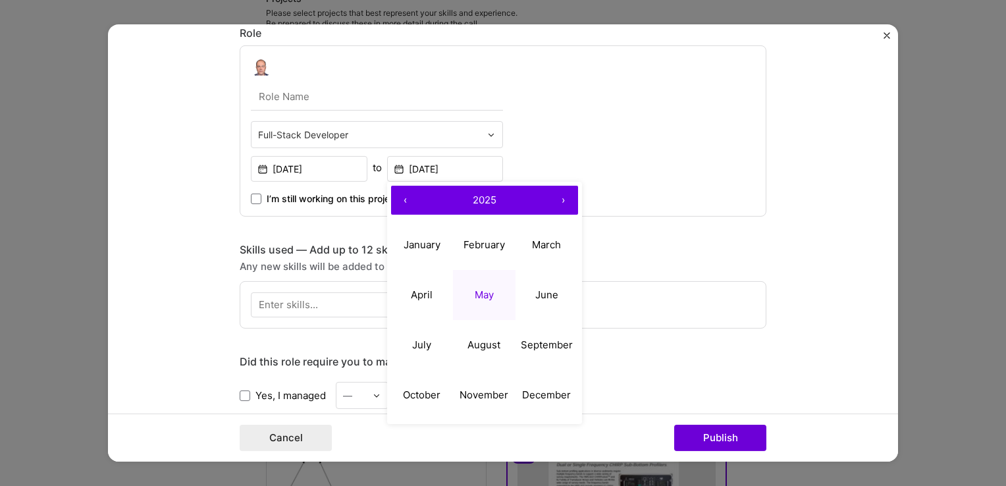
click at [403, 205] on button "‹" at bounding box center [405, 200] width 29 height 29
click at [402, 204] on button "‹" at bounding box center [405, 200] width 29 height 29
click at [400, 198] on button "‹" at bounding box center [405, 200] width 29 height 29
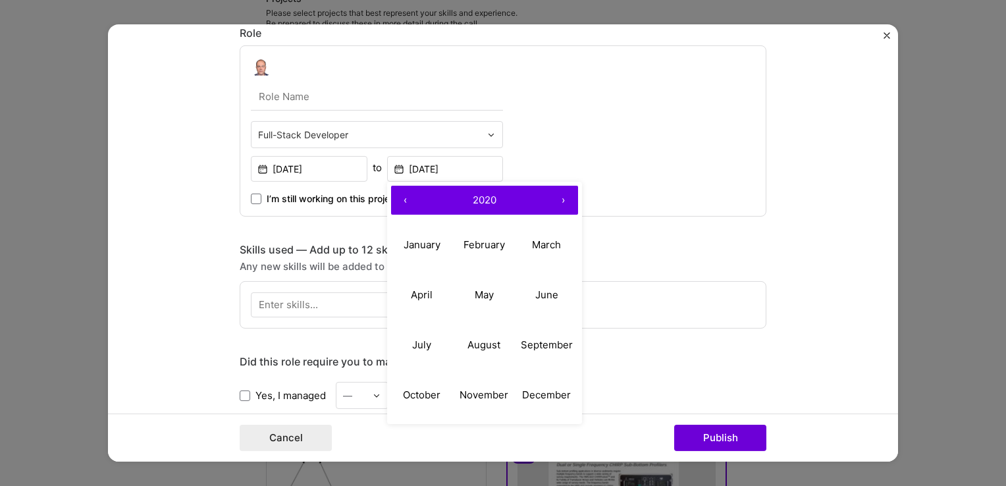
click at [402, 192] on button "‹" at bounding box center [405, 200] width 29 height 29
click at [410, 196] on button "‹" at bounding box center [405, 200] width 29 height 29
click at [480, 308] on button "May" at bounding box center [484, 294] width 63 height 50
type input "[DATE]"
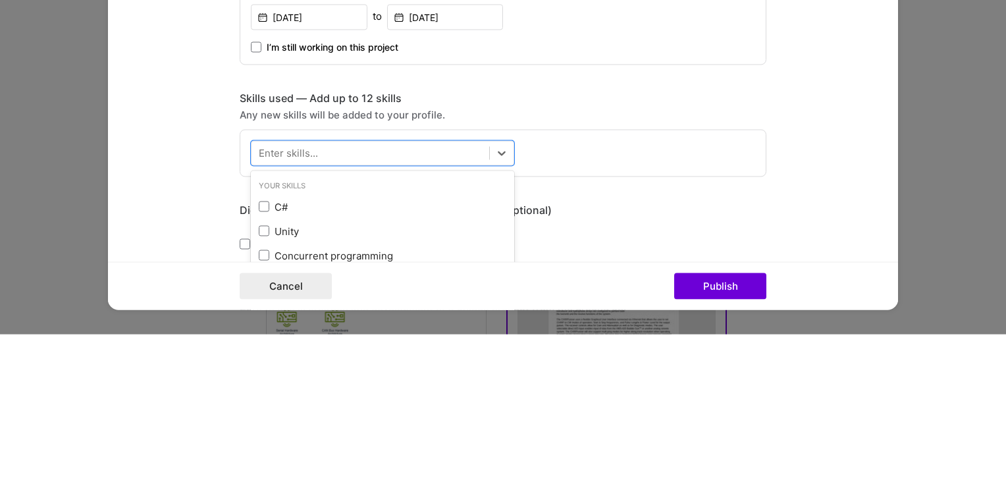
scroll to position [315, 0]
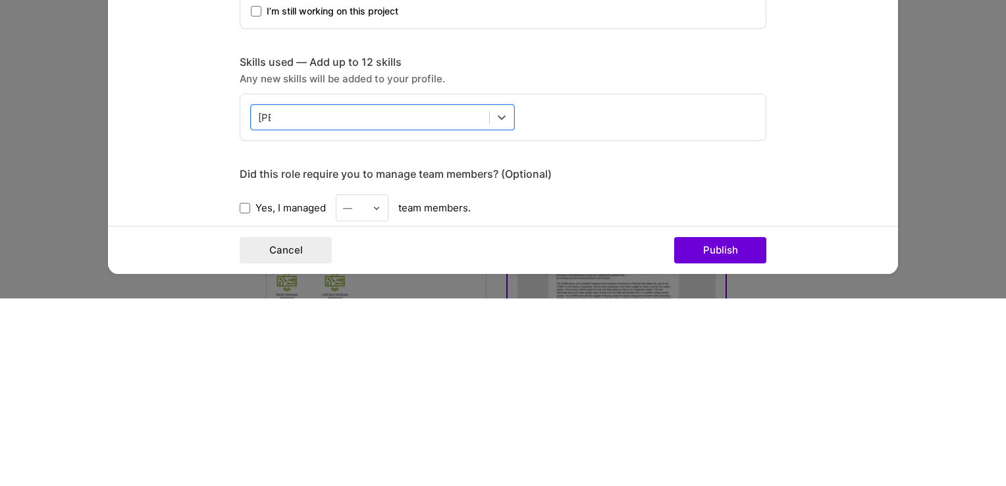
type input "T"
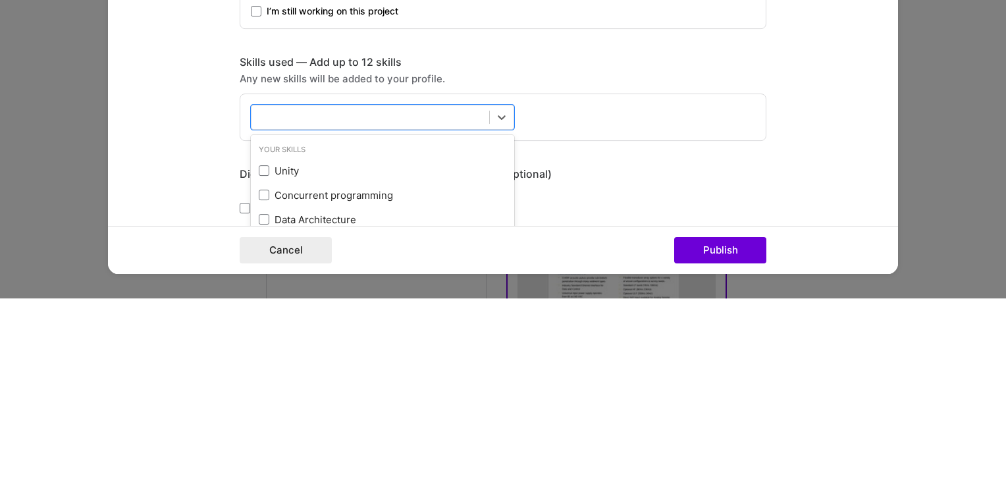
scroll to position [353, 0]
click at [259, 358] on span at bounding box center [264, 358] width 11 height 11
click at [0, 0] on input "checkbox" at bounding box center [0, 0] width 0 height 0
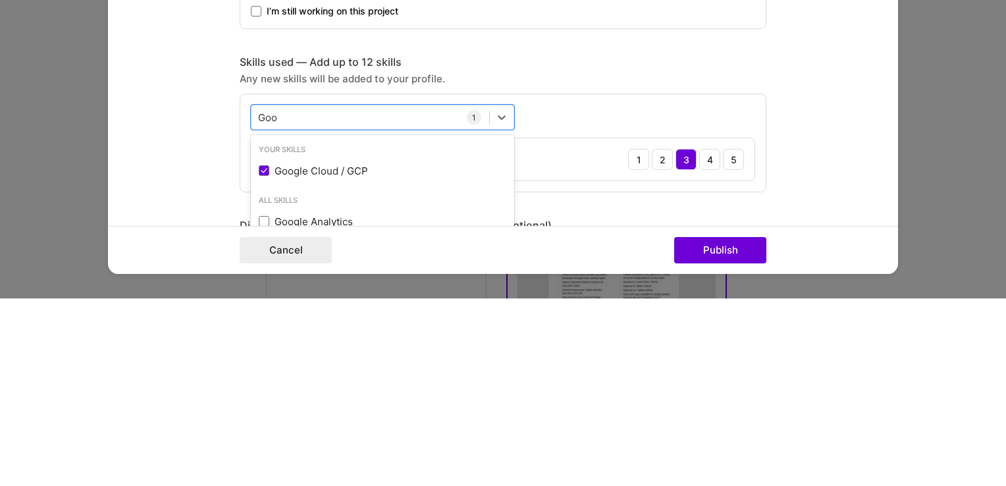
click at [657, 344] on div "2" at bounding box center [662, 347] width 21 height 21
type input "G"
click at [261, 360] on span at bounding box center [264, 358] width 11 height 11
click at [0, 0] on input "checkbox" at bounding box center [0, 0] width 0 height 0
click at [657, 387] on div "2" at bounding box center [662, 389] width 21 height 21
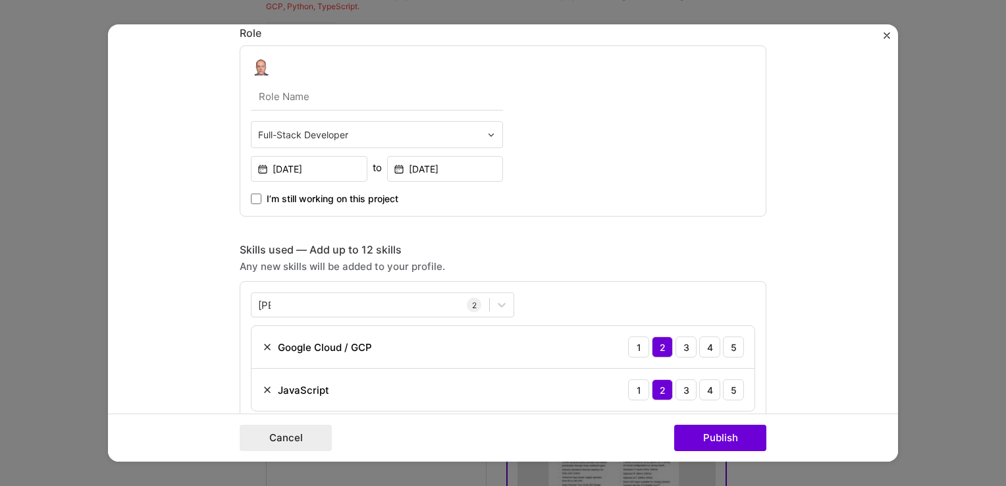
click at [678, 392] on div "3" at bounding box center [686, 389] width 21 height 21
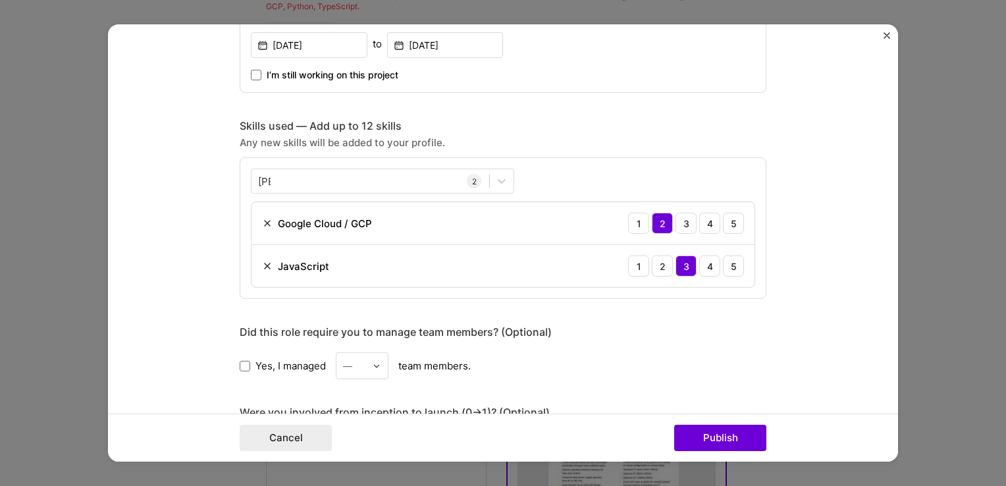
scroll to position [822, 0]
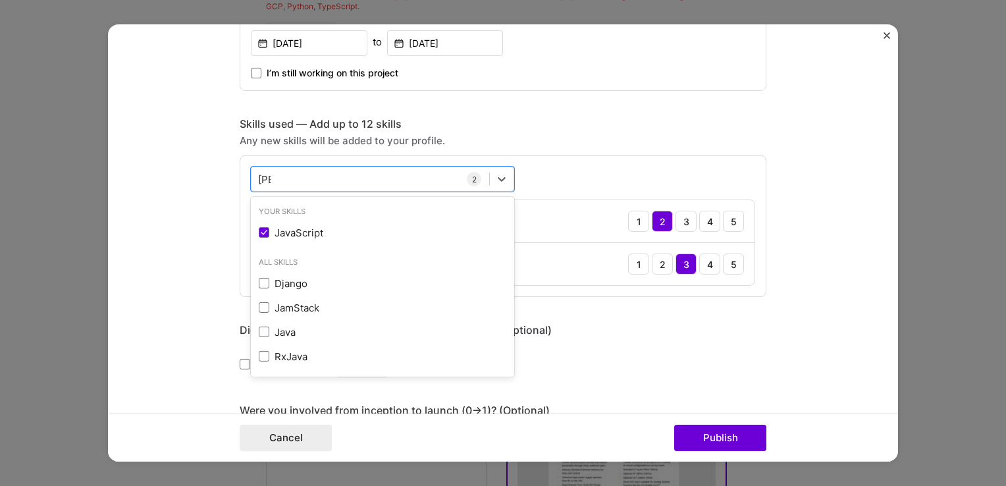
type input "J"
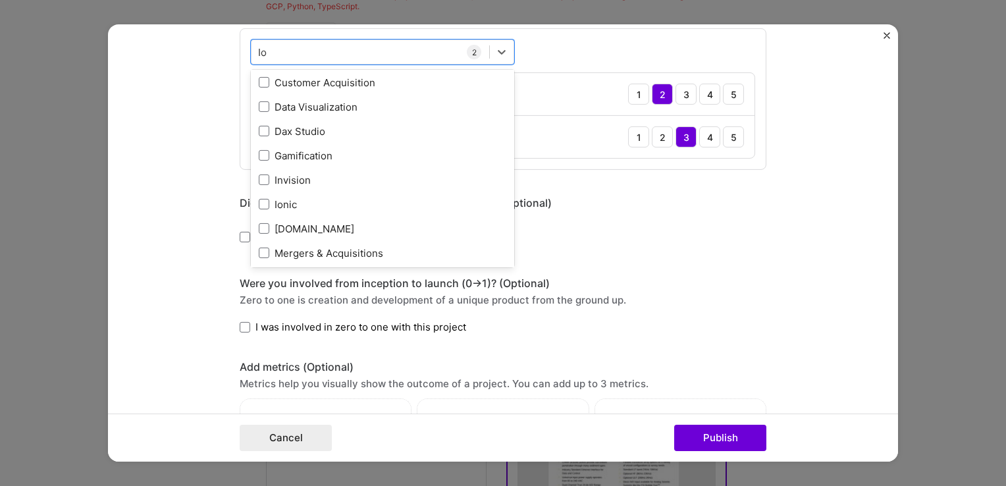
scroll to position [221, 0]
click at [259, 103] on span at bounding box center [264, 105] width 11 height 11
click at [0, 0] on input "checkbox" at bounding box center [0, 0] width 0 height 0
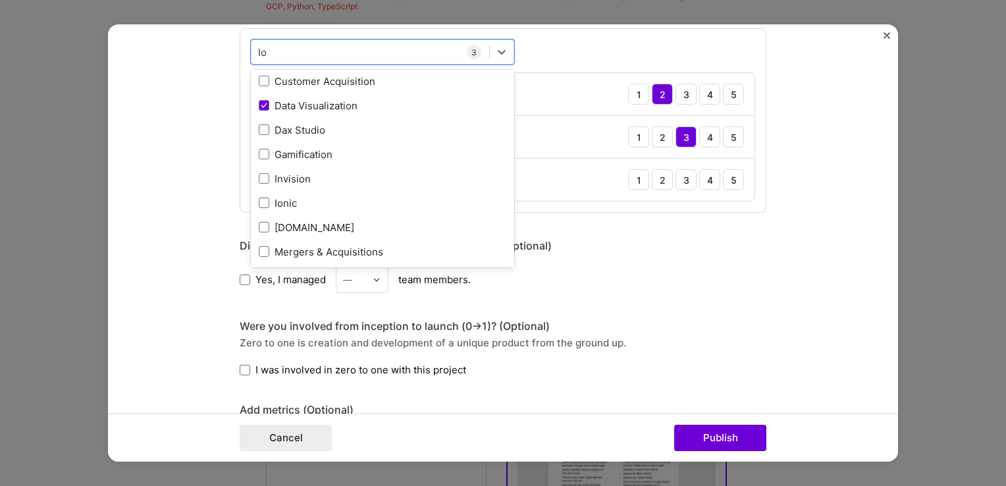
click at [681, 177] on div "3" at bounding box center [686, 179] width 21 height 21
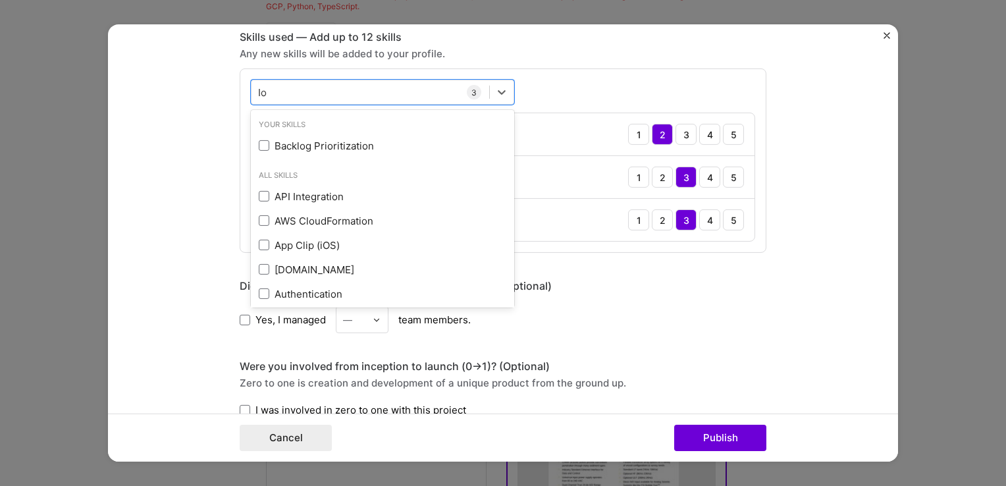
scroll to position [910, 0]
type input "I"
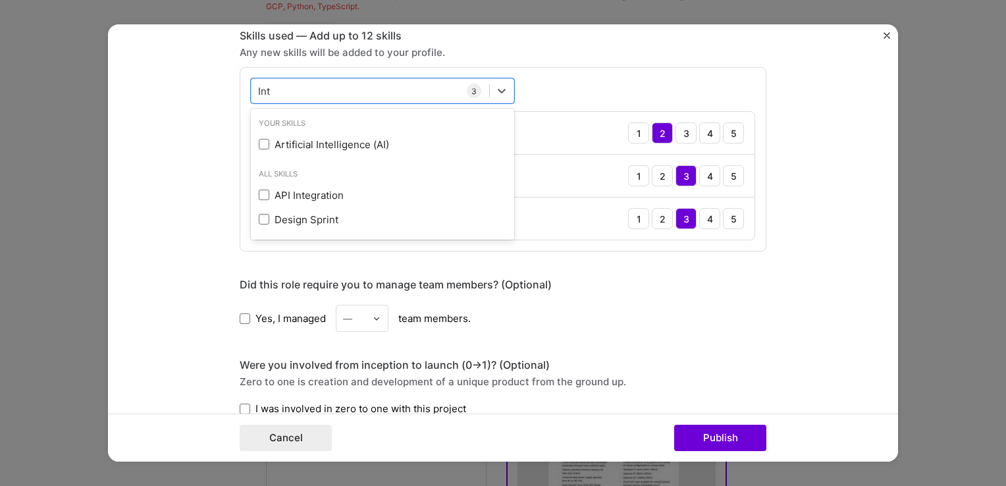
click at [596, 67] on div "option Data Visualization, selected. option Artificial Intelligence (AI) focuse…" at bounding box center [503, 159] width 527 height 184
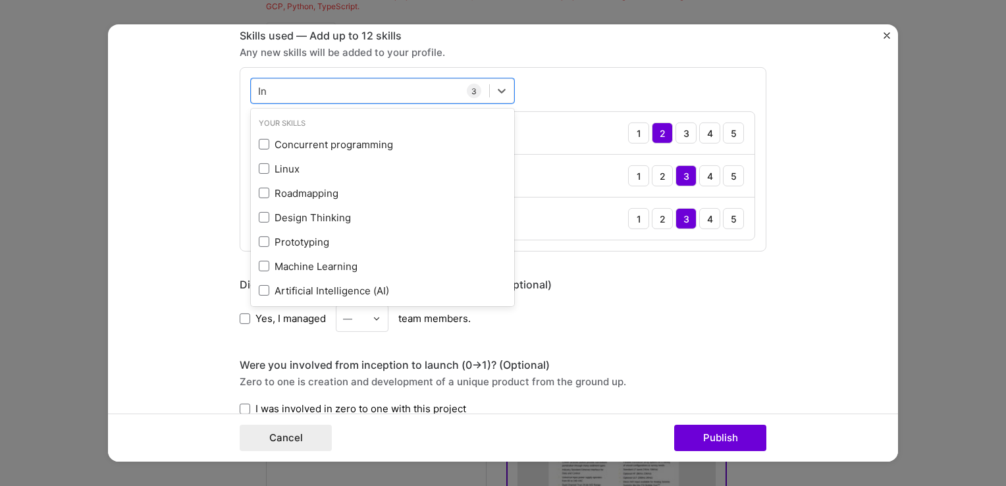
type input "I"
click at [840, 147] on form "Project title Tide Gauge Company Project industry Industry Project Link (Option…" at bounding box center [503, 242] width 790 height 437
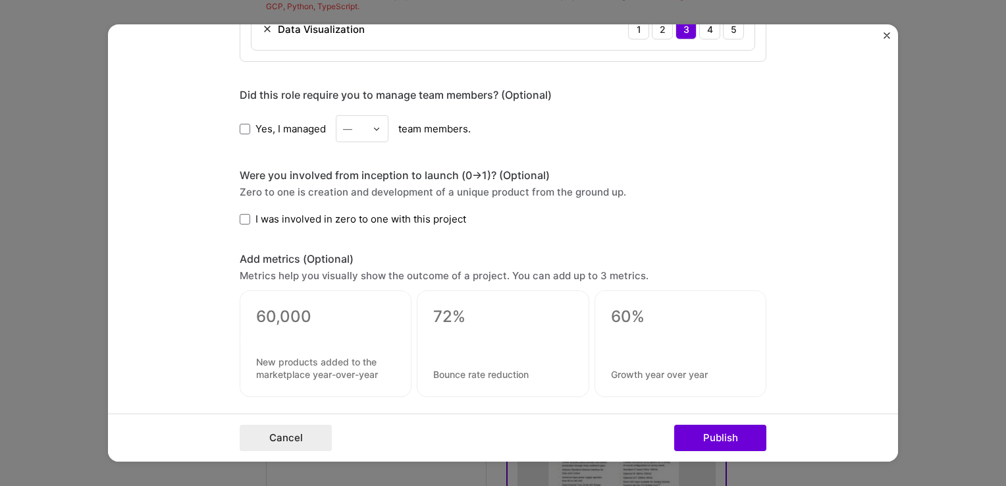
scroll to position [1101, 0]
click at [240, 214] on span at bounding box center [245, 218] width 11 height 11
click at [0, 0] on input "I was involved in zero to one with this project" at bounding box center [0, 0] width 0 height 0
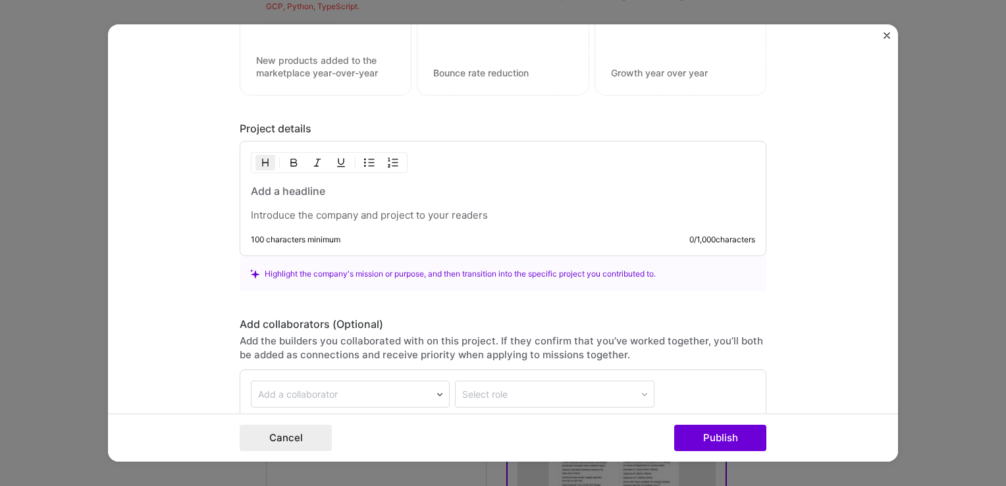
scroll to position [1405, 0]
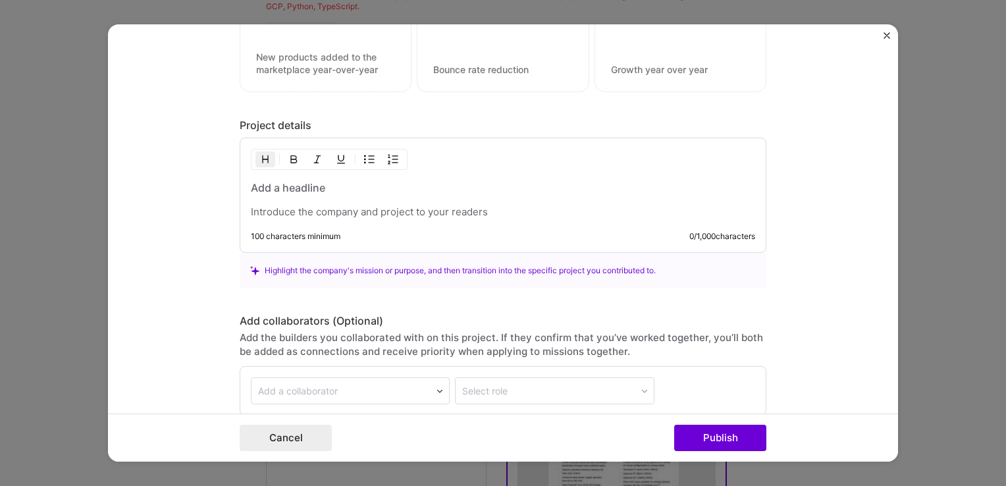
click at [263, 191] on h3 at bounding box center [503, 187] width 504 height 14
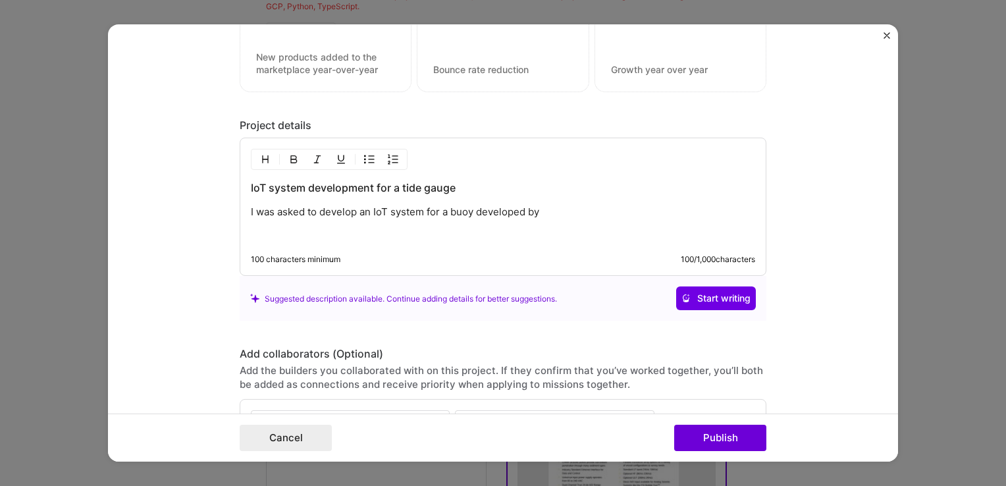
click at [416, 364] on div "Add the builders you collaborated with on this project. If they confirm that yo…" at bounding box center [503, 378] width 527 height 28
click at [557, 209] on p "I was asked to develop an IoT system for a buoy developed by" at bounding box center [503, 211] width 504 height 13
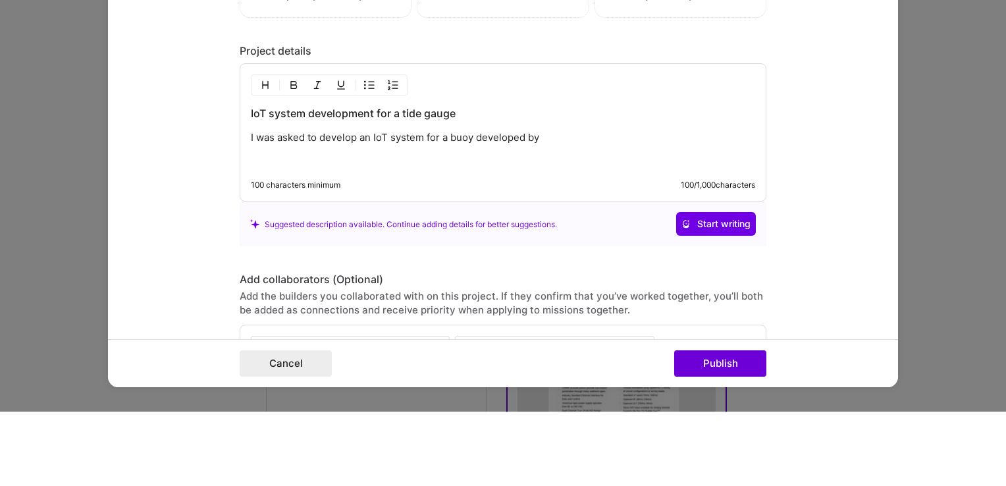
scroll to position [353, 0]
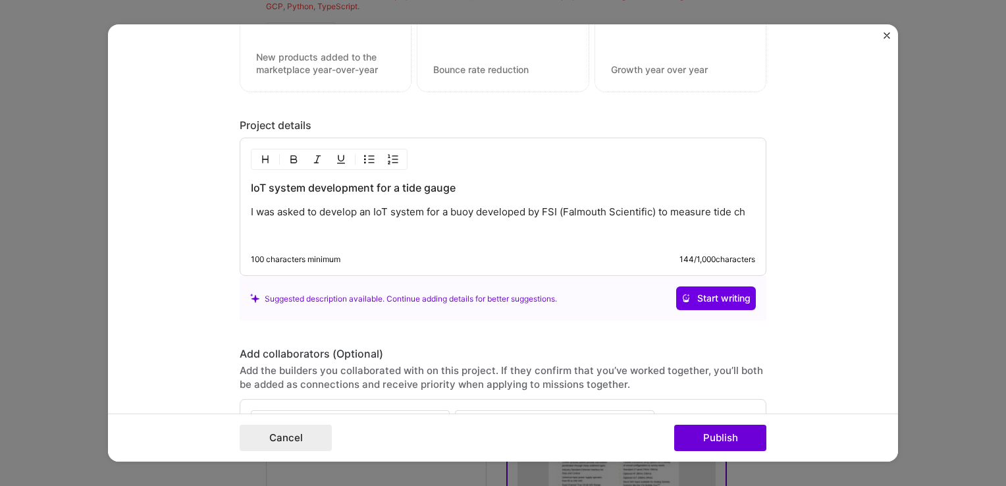
click at [468, 375] on div "Add the builders you collaborated with on this project. If they confirm that yo…" at bounding box center [503, 378] width 527 height 28
click at [740, 217] on div "IoT system development for a tide gauge I was asked to develop an IoT system fo…" at bounding box center [503, 210] width 504 height 61
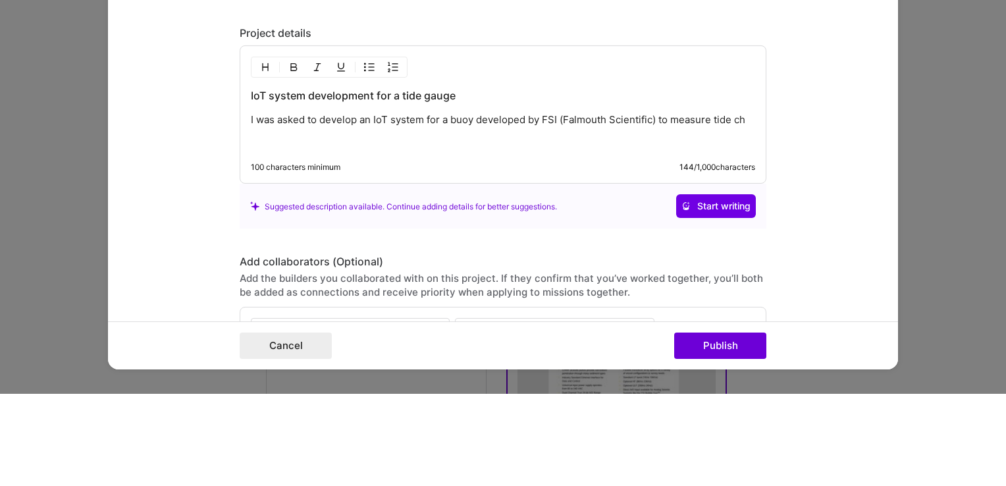
click at [746, 211] on p "I was asked to develop an IoT system for a buoy developed by FSI (Falmouth Scie…" at bounding box center [503, 211] width 504 height 13
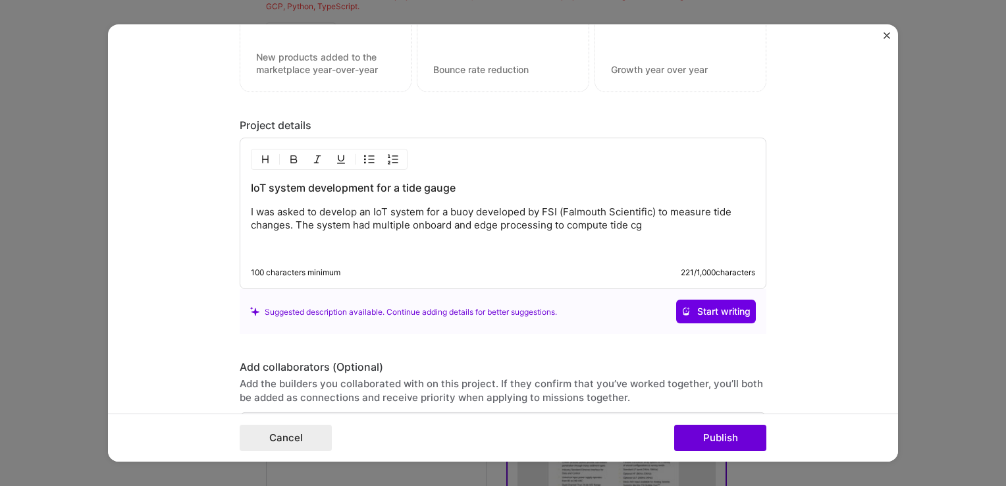
click at [524, 432] on div "Cancel Publish" at bounding box center [503, 438] width 527 height 26
click at [648, 229] on div "IoT system development for a tide gauge I was asked to develop an IoT system fo…" at bounding box center [503, 217] width 504 height 74
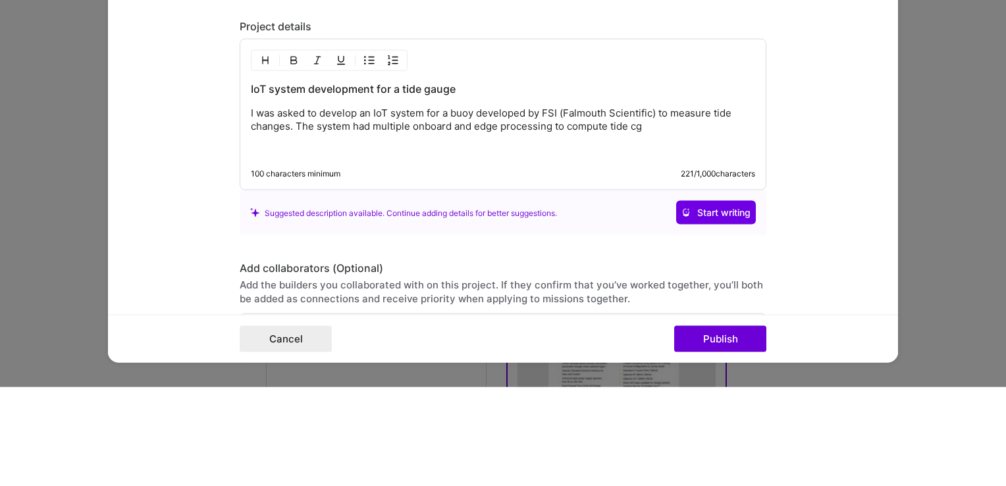
click at [643, 223] on p "I was asked to develop an IoT system for a buoy developed by FSI (Falmouth Scie…" at bounding box center [503, 218] width 504 height 26
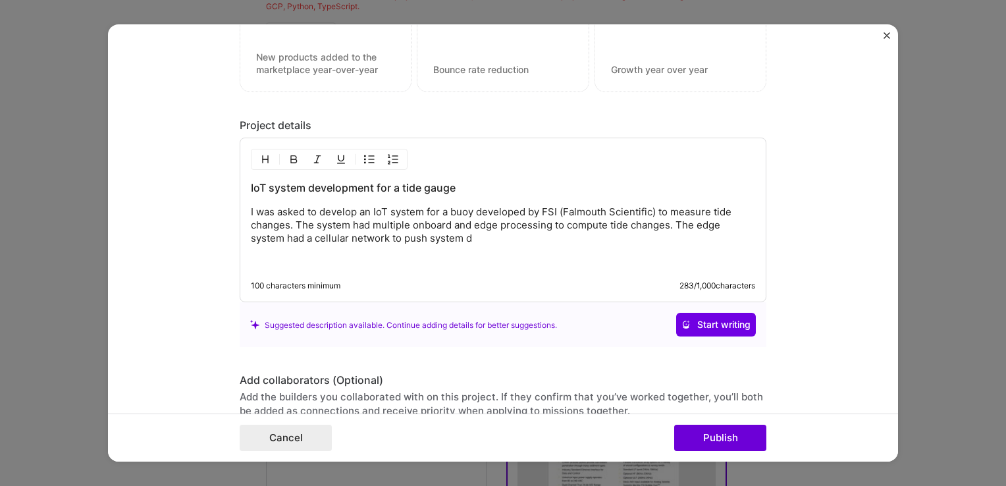
click at [225, 366] on form "Project title Tide Gauge Company Project industry Industry Project Link (Option…" at bounding box center [503, 242] width 790 height 437
click at [482, 236] on p "I was asked to develop an IoT system for a buoy developed by FSI (Falmouth Scie…" at bounding box center [503, 225] width 504 height 40
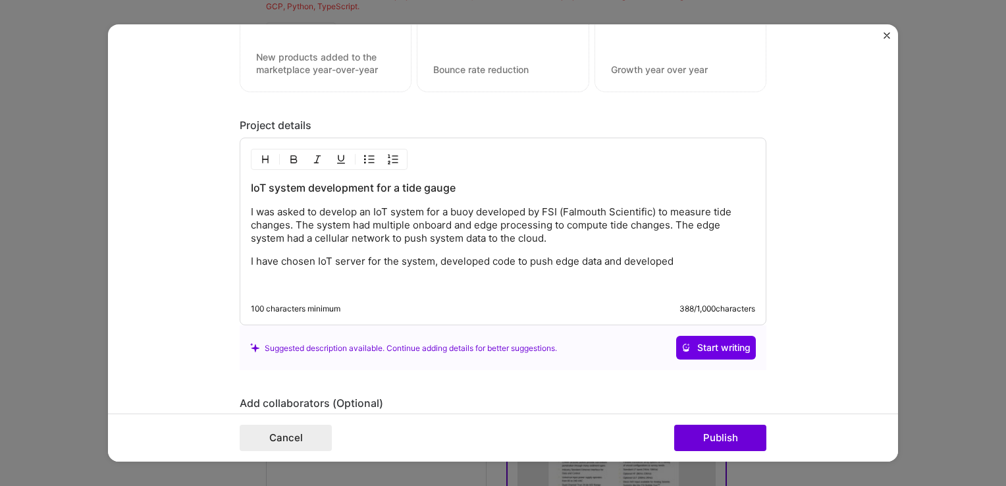
click at [675, 260] on p "I have chosen IoT server for the system, developed code to push edge data and d…" at bounding box center [503, 261] width 504 height 13
click at [688, 268] on div "IoT system development for a tide gauge I was asked to develop an IoT system fo…" at bounding box center [503, 235] width 504 height 111
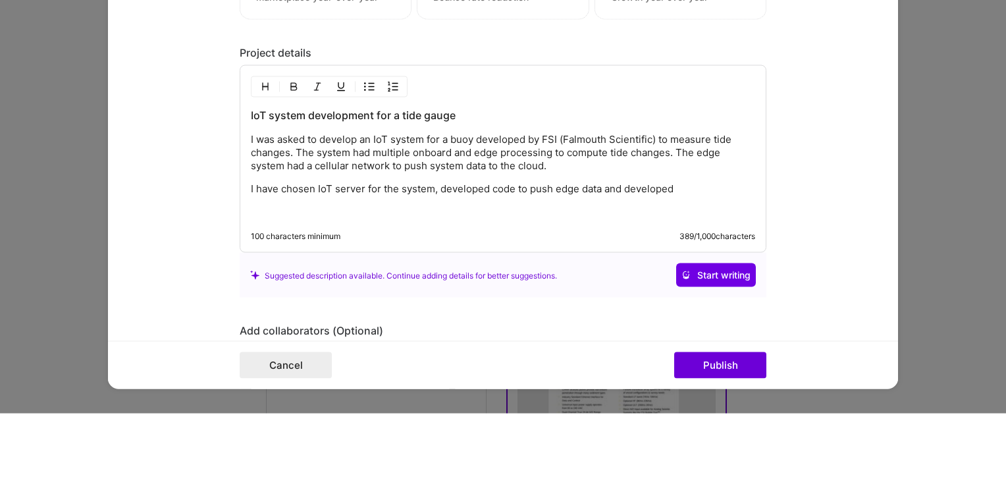
scroll to position [352, 0]
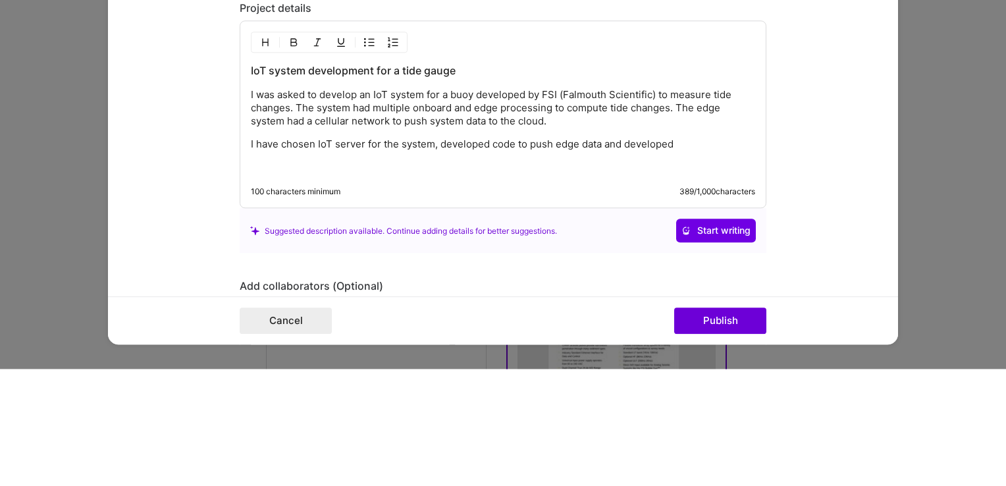
click at [684, 259] on p "I have chosen IoT server for the system, developed code to push edge data and d…" at bounding box center [503, 261] width 504 height 13
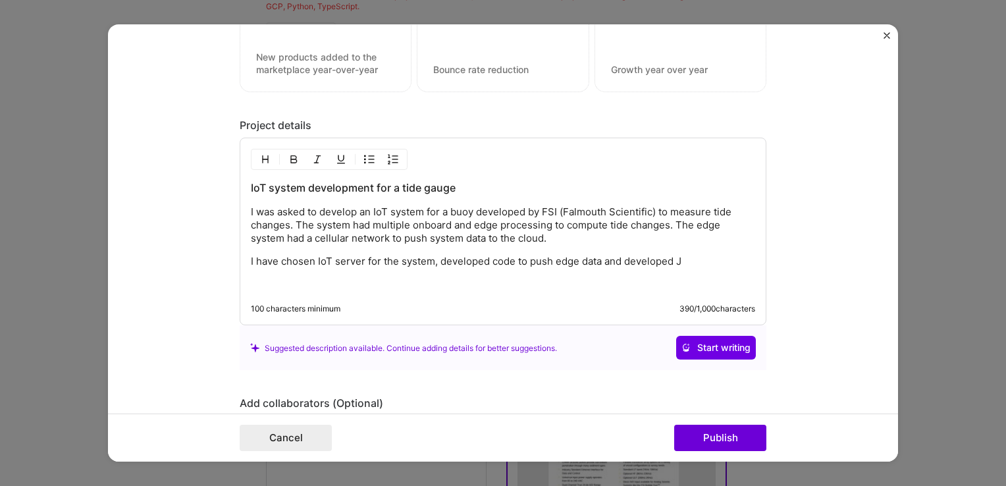
click at [690, 259] on p "I have chosen IoT server for the system, developed code to push edge data and d…" at bounding box center [503, 261] width 504 height 13
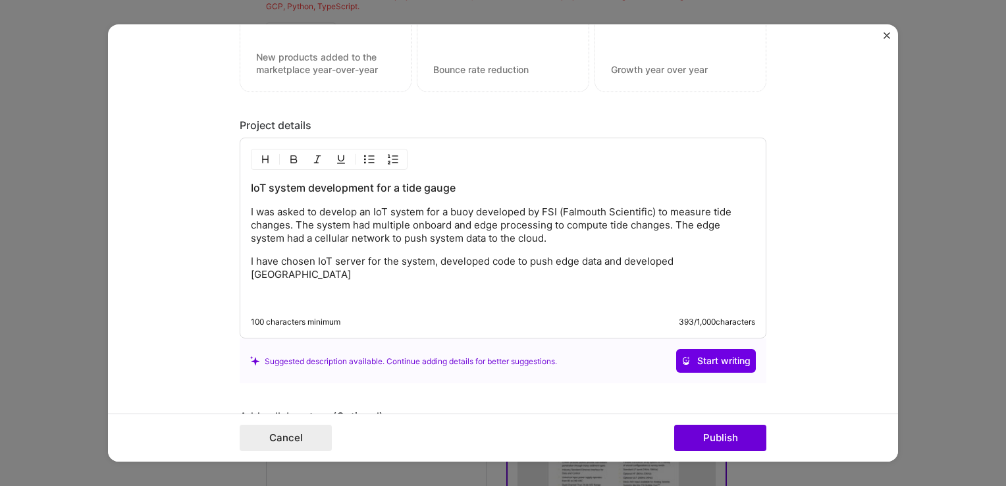
click at [707, 264] on p "I have chosen IoT server for the system, developed code to push edge data and d…" at bounding box center [503, 268] width 504 height 26
click at [703, 262] on p "I have chosen IoT server for the system, developed code to push edge data and d…" at bounding box center [503, 268] width 504 height 26
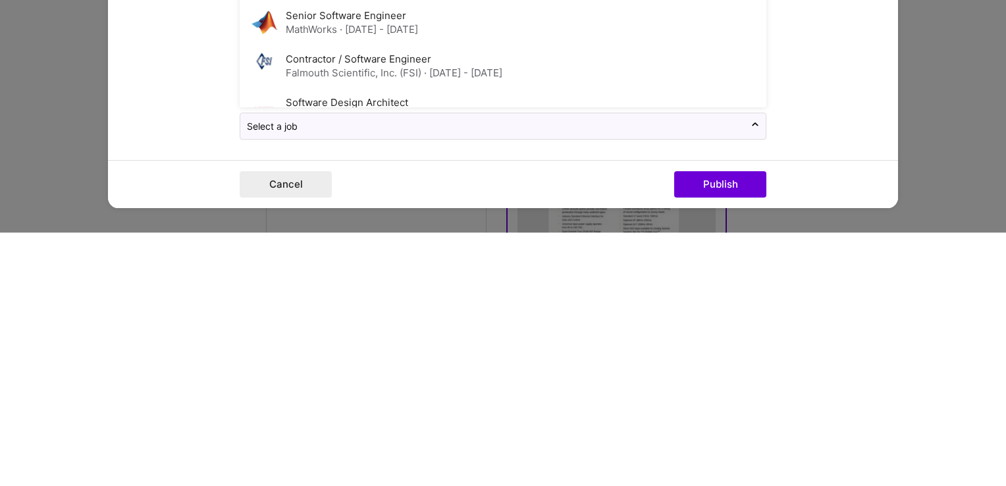
click at [466, 327] on span "· [DATE] - [DATE]" at bounding box center [463, 326] width 78 height 13
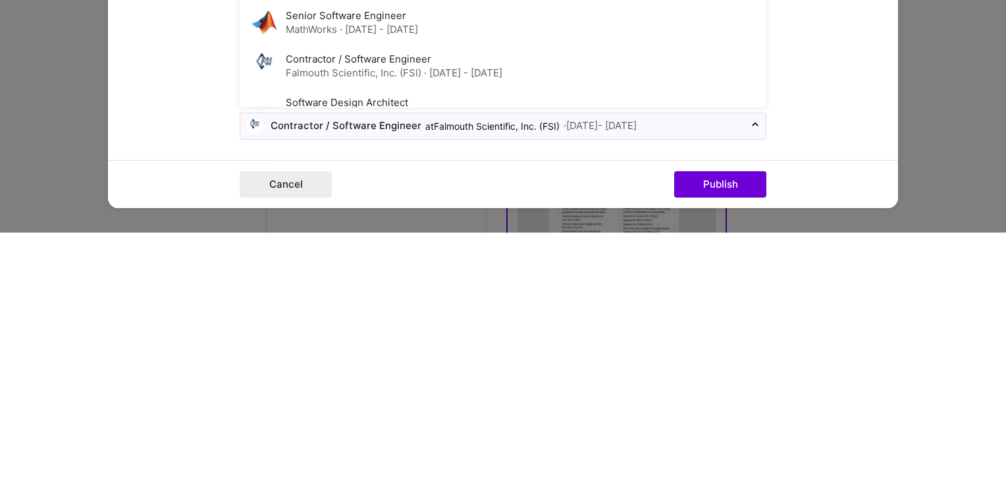
click at [503, 321] on span "· [DATE] - [DATE]" at bounding box center [463, 326] width 78 height 13
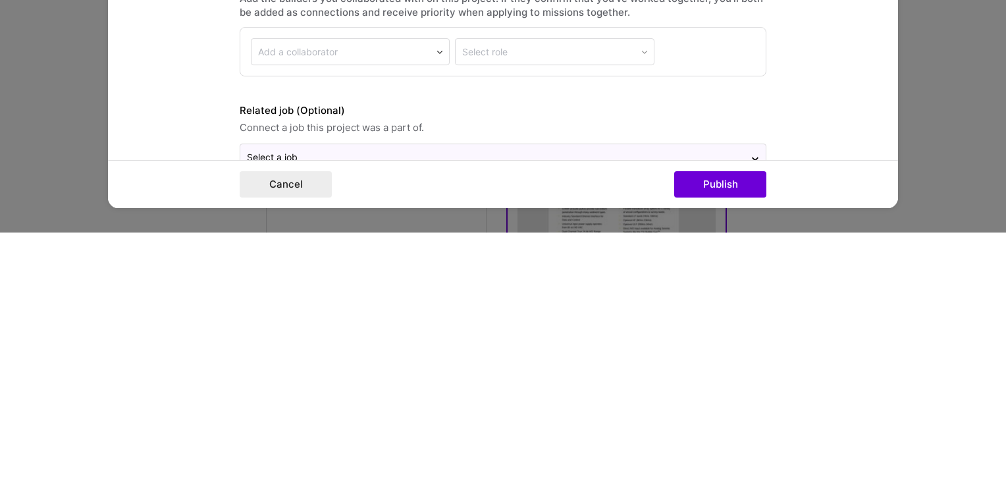
scroll to position [1614, 0]
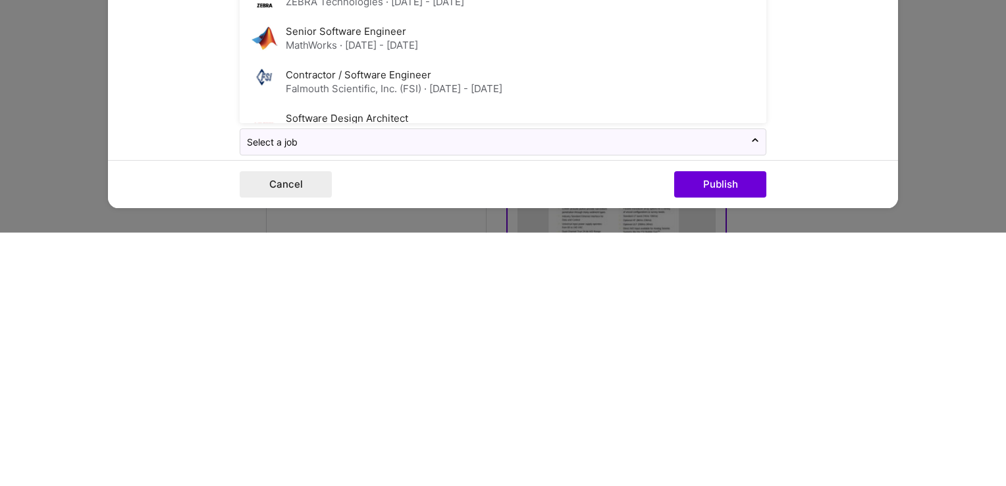
click at [375, 335] on div "Falmouth Scientific, Inc. (FSI) · [DATE] - [DATE]" at bounding box center [394, 342] width 217 height 14
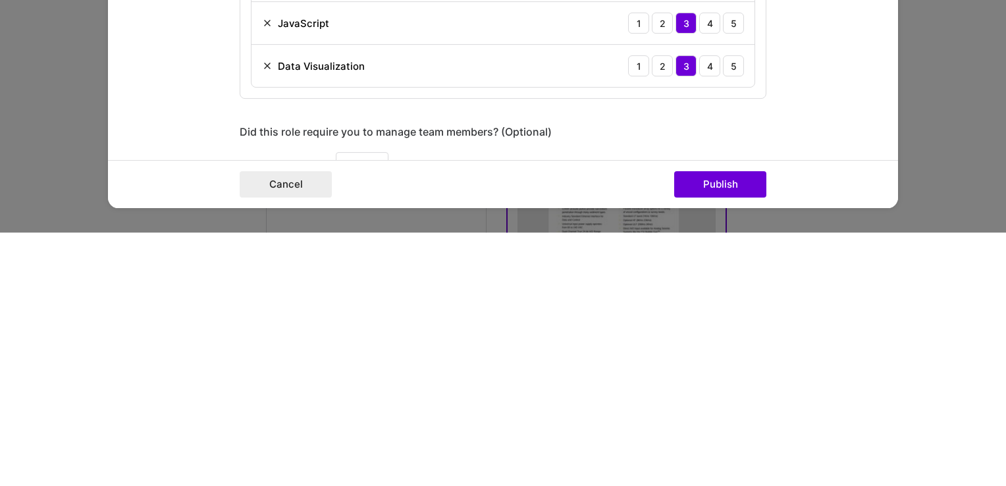
scroll to position [856, 0]
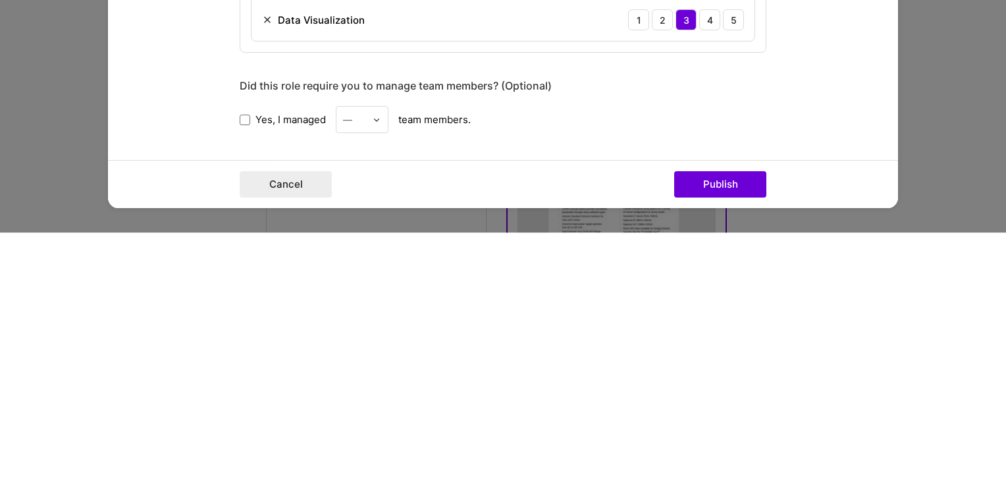
click at [719, 442] on button "Publish" at bounding box center [720, 438] width 92 height 26
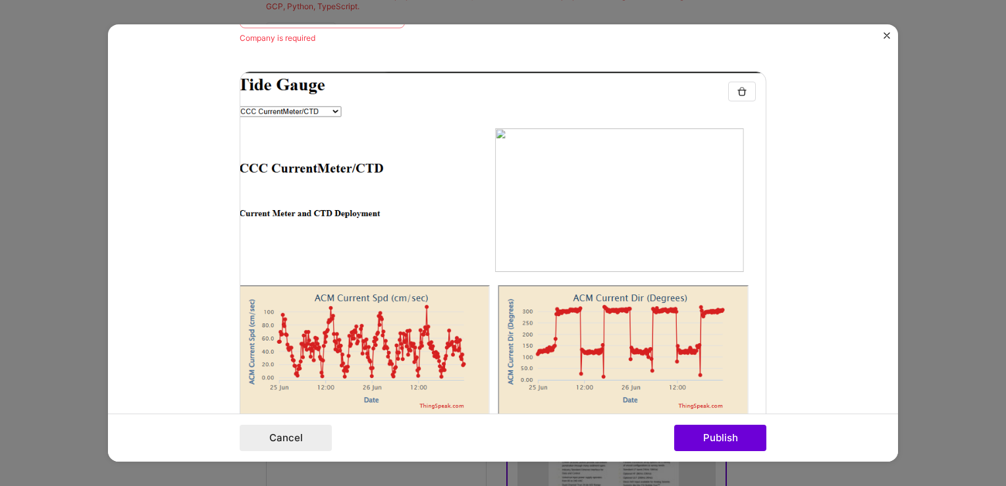
scroll to position [26, 0]
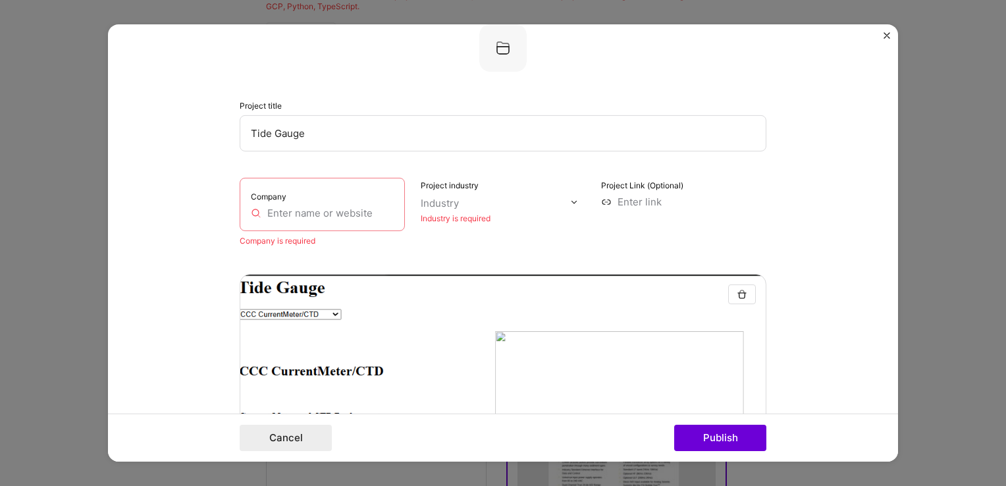
click at [329, 213] on input "text" at bounding box center [322, 213] width 143 height 14
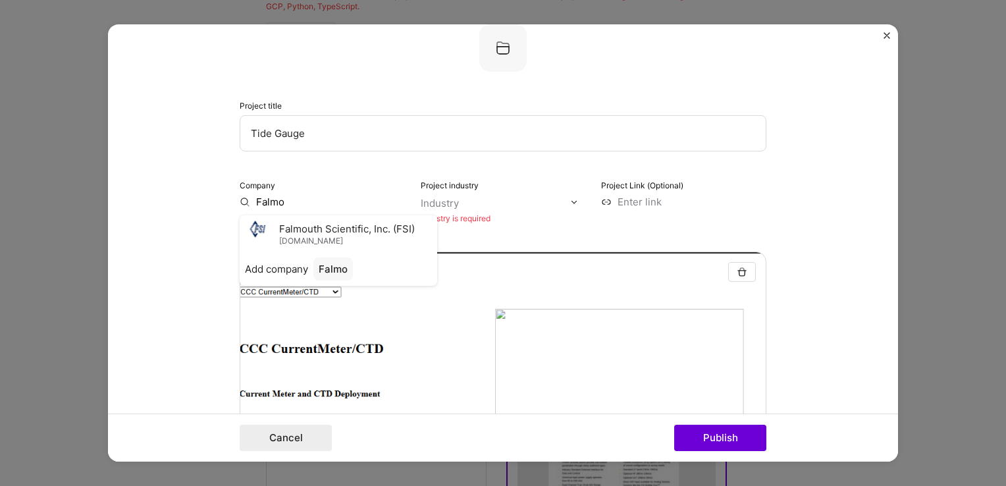
click at [357, 225] on span "Falmouth Scientific, Inc. (FSI)" at bounding box center [347, 228] width 136 height 14
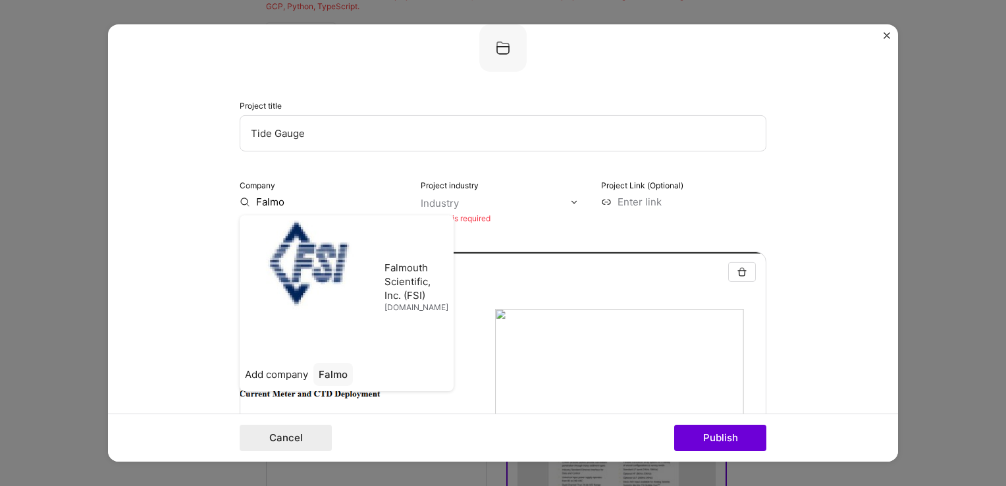
type input "Falmouth Scientific, Inc. (FSI)"
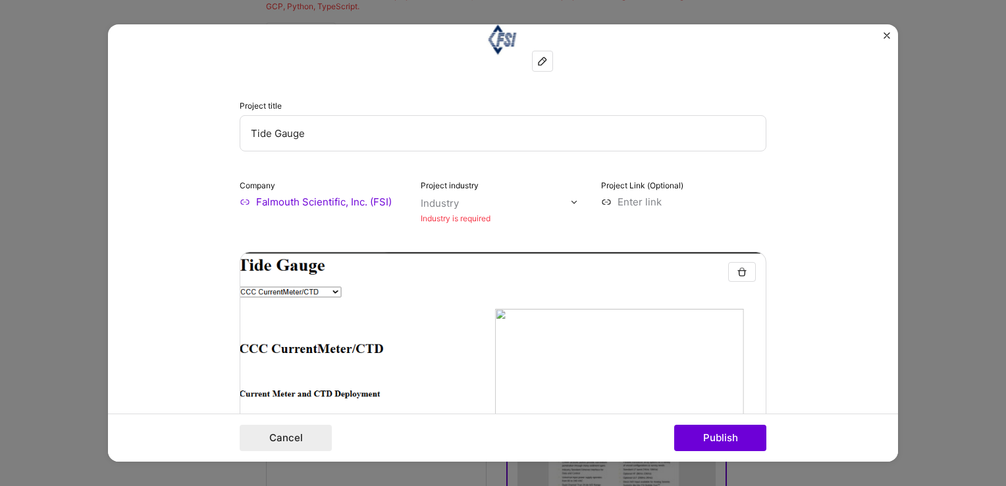
click at [560, 204] on input "text" at bounding box center [496, 203] width 150 height 14
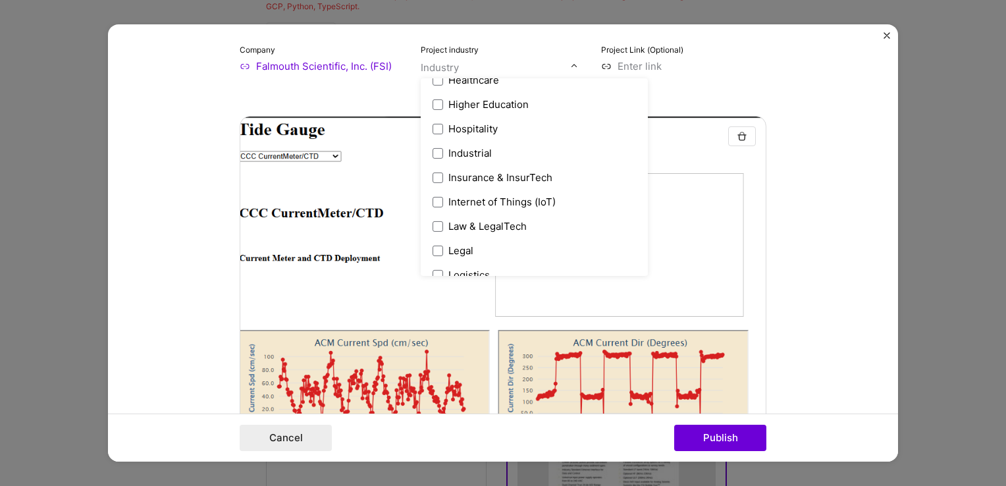
scroll to position [1697, 0]
click at [433, 200] on span at bounding box center [438, 201] width 11 height 11
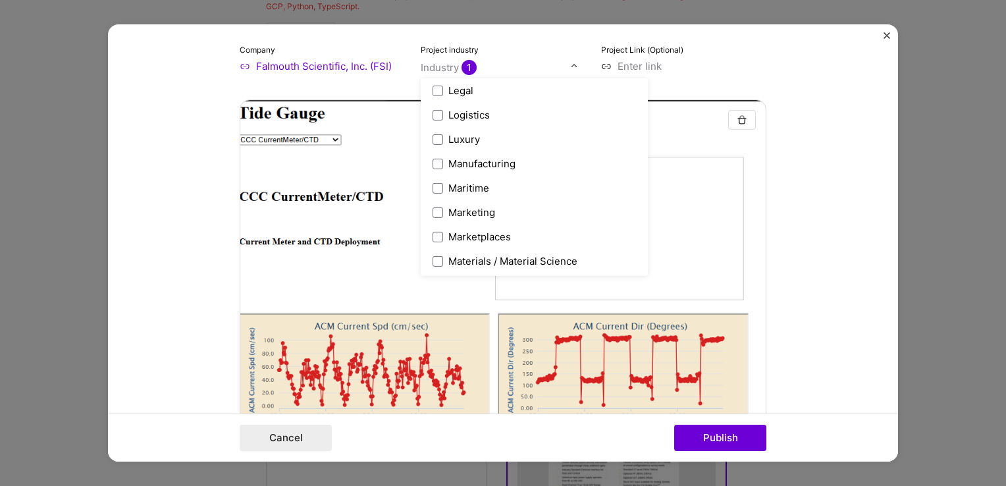
scroll to position [1861, 0]
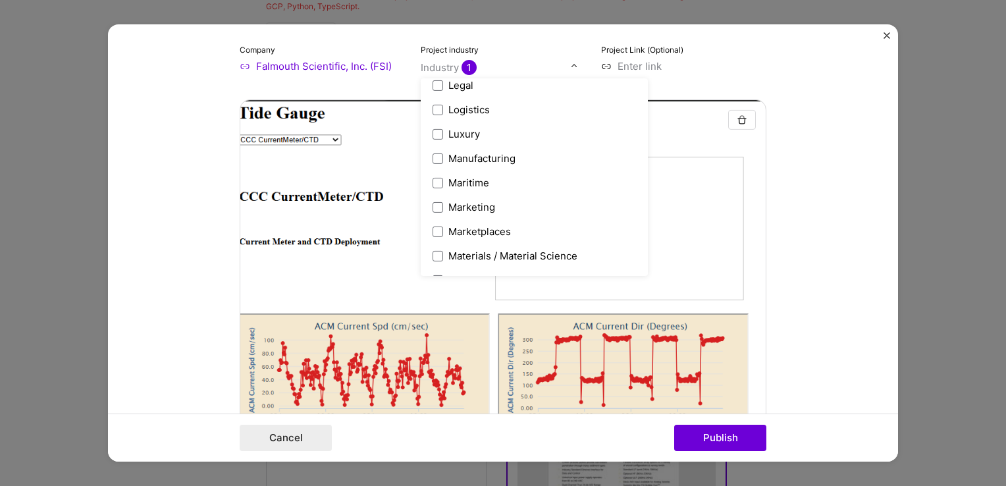
click at [433, 181] on span at bounding box center [438, 182] width 11 height 11
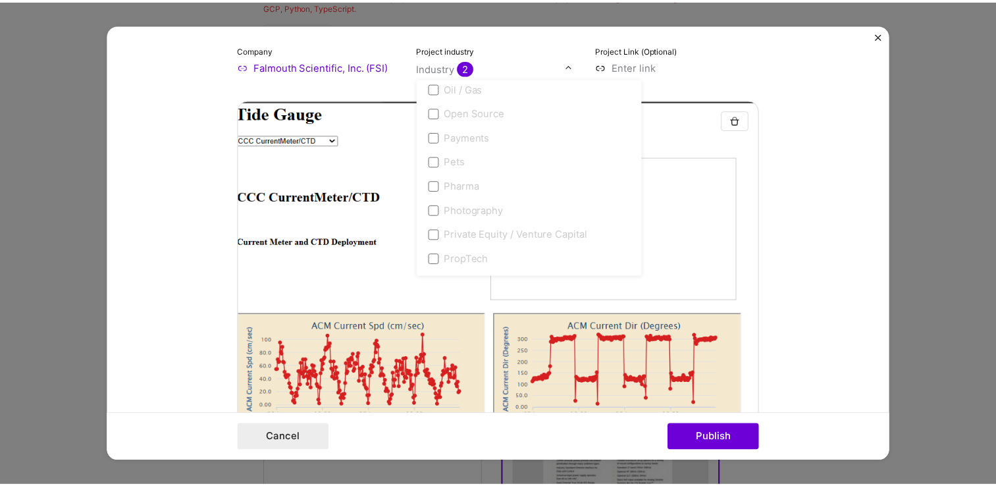
scroll to position [2252, 0]
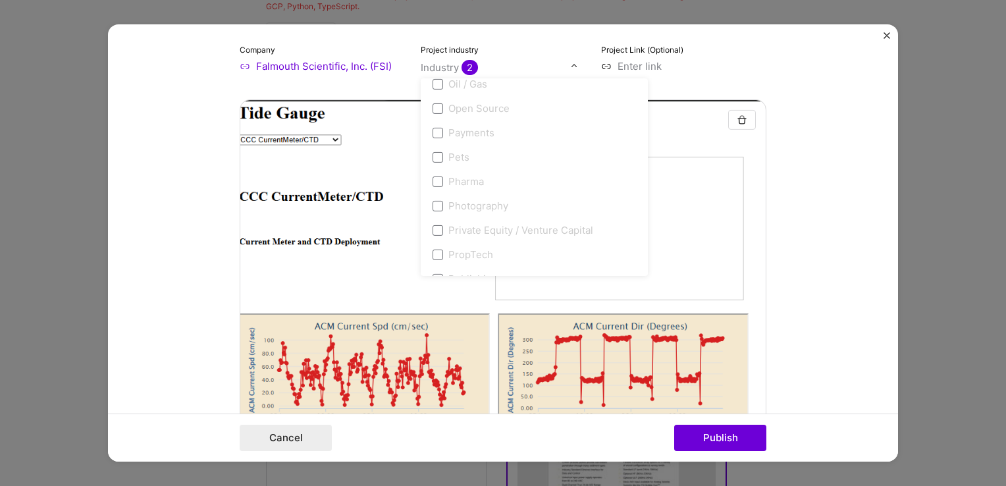
click at [819, 157] on form "Project title Tide Gauge Company Falmouth Scientific, Inc. (FSI) Project indust…" at bounding box center [503, 242] width 790 height 437
click at [727, 443] on button "Publish" at bounding box center [720, 438] width 92 height 26
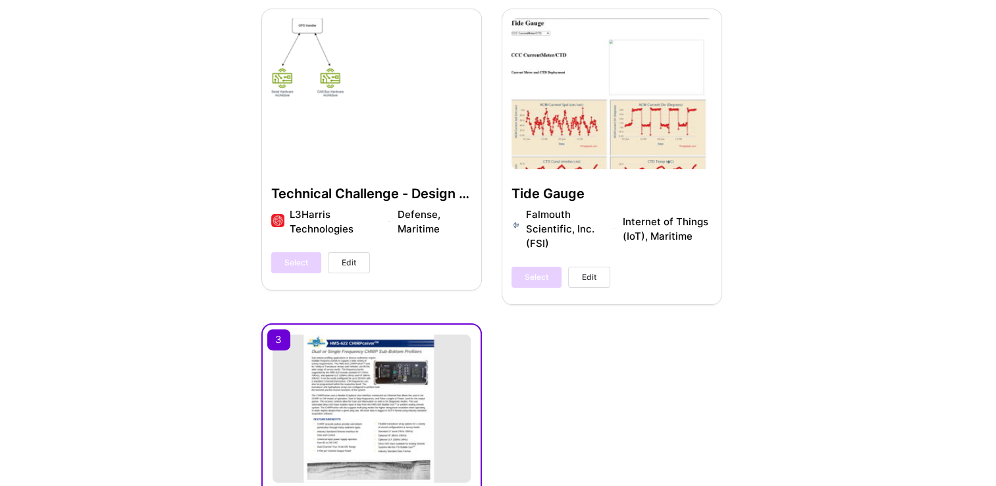
scroll to position [724, 0]
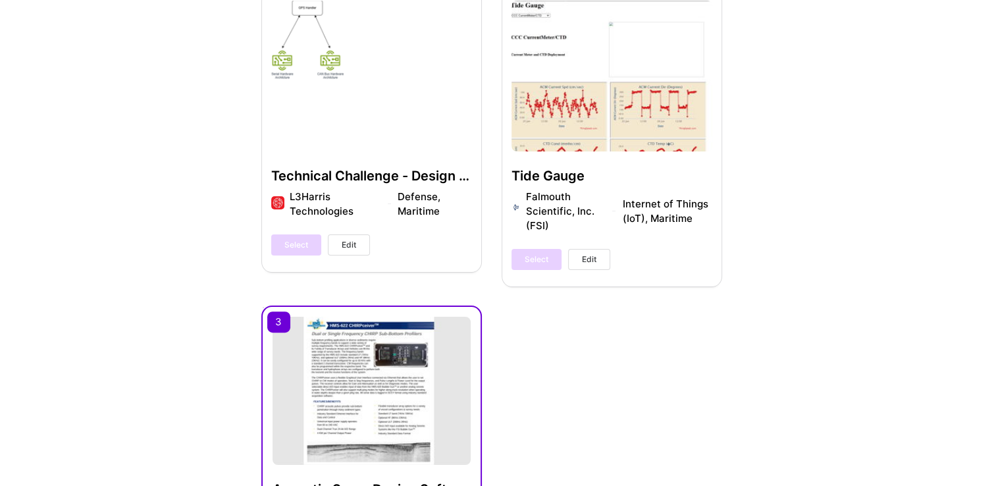
click at [535, 265] on div "Select Edit" at bounding box center [561, 259] width 99 height 21
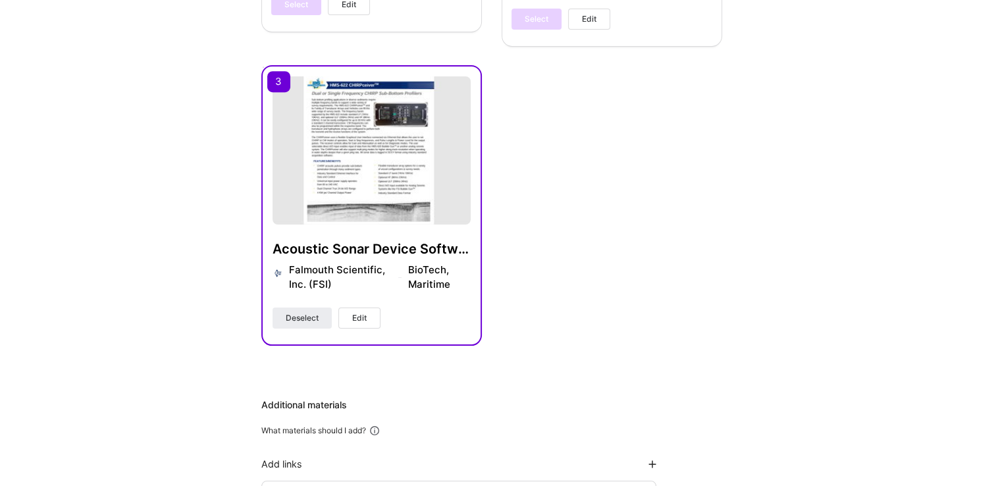
scroll to position [964, 0]
click at [315, 320] on span "Deselect" at bounding box center [302, 318] width 33 height 12
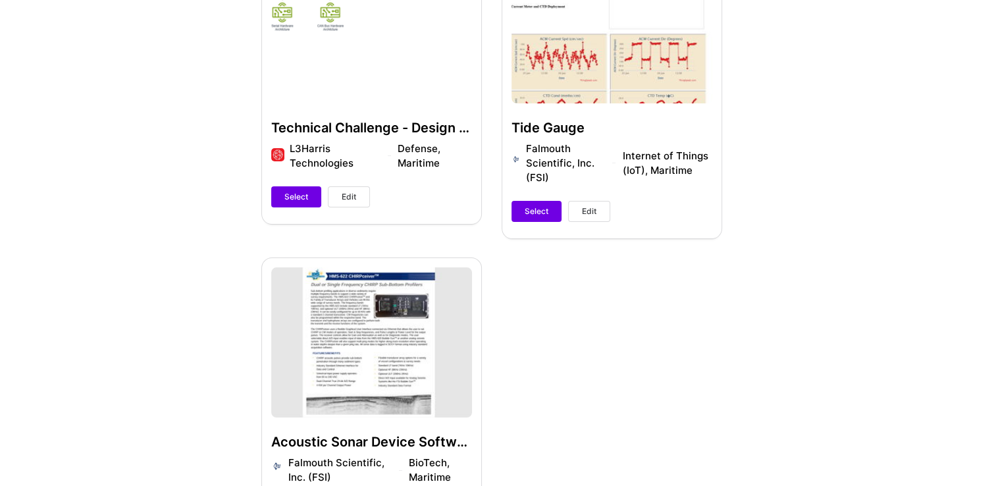
scroll to position [744, 0]
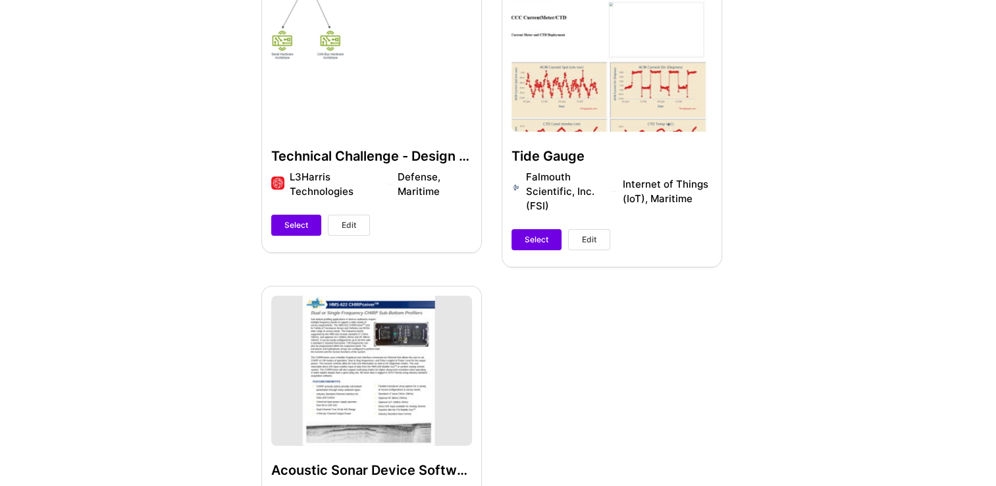
click at [538, 240] on span "Select" at bounding box center [537, 240] width 24 height 12
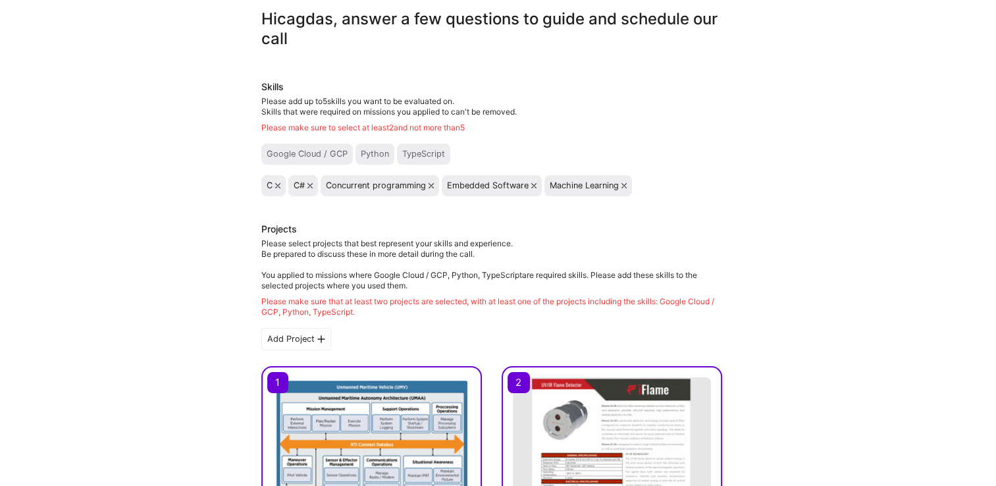
scroll to position [47, 0]
click at [277, 185] on icon at bounding box center [277, 185] width 5 height 5
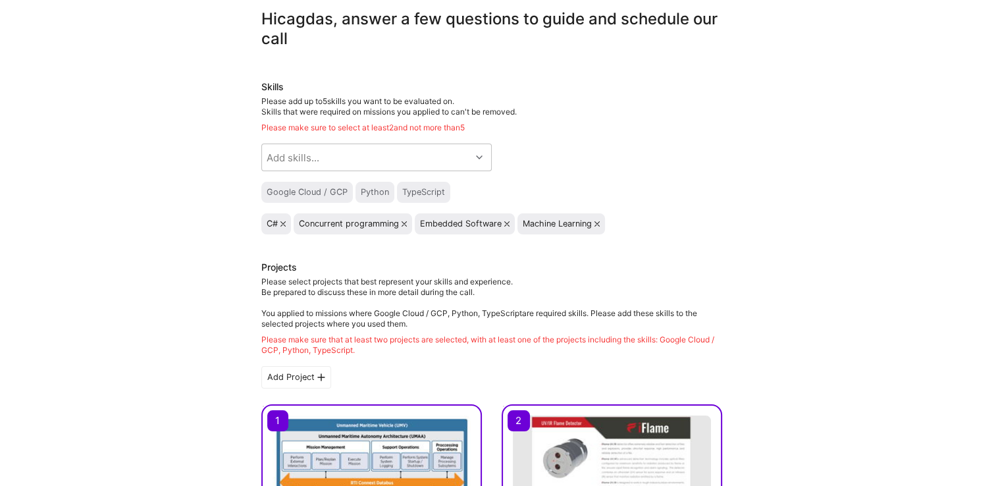
click at [406, 224] on icon at bounding box center [404, 223] width 5 height 5
click at [633, 202] on div "Google Cloud / GCP Python TypeScript" at bounding box center [491, 192] width 461 height 21
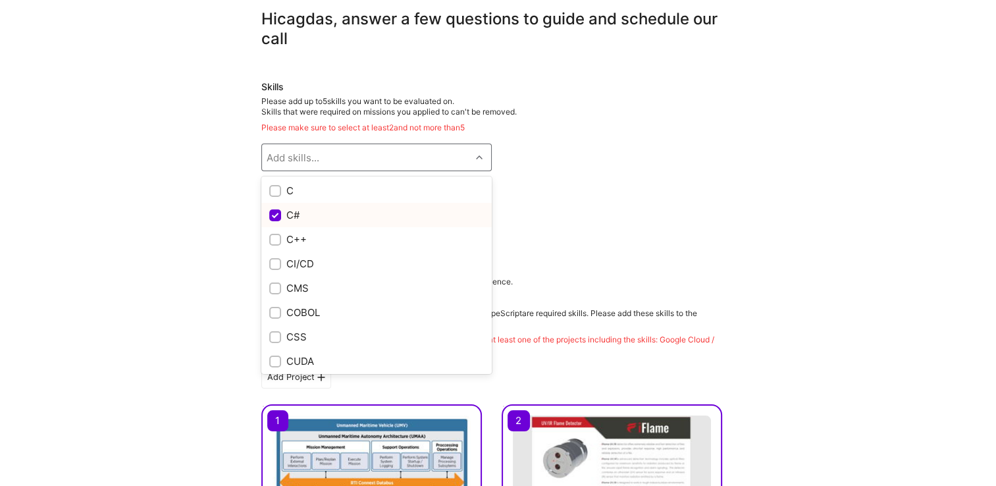
scroll to position [1217, 0]
click at [279, 195] on div at bounding box center [275, 193] width 12 height 12
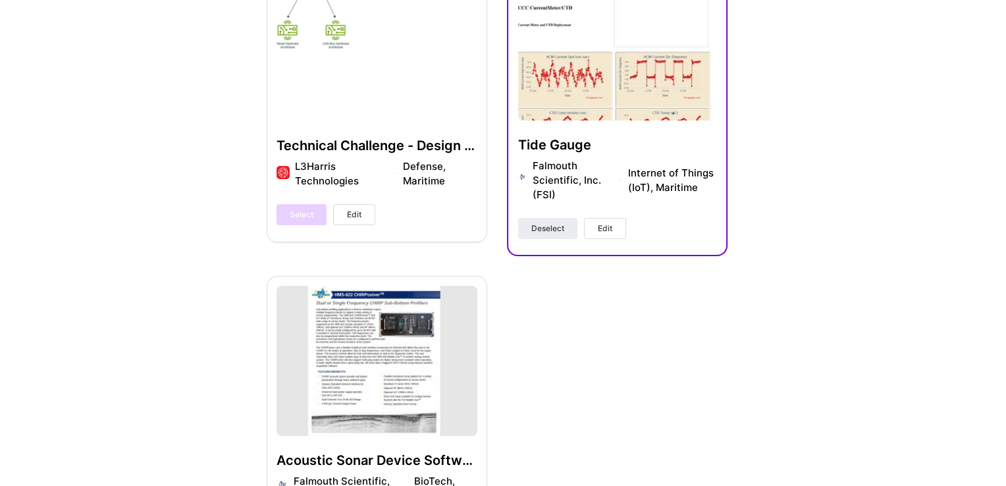
scroll to position [788, 0]
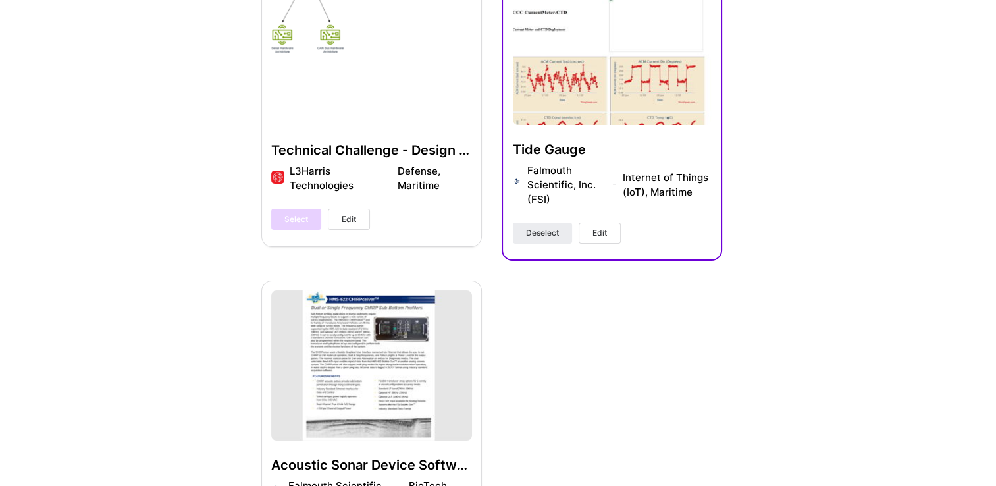
click at [603, 232] on span "Edit" at bounding box center [600, 233] width 14 height 12
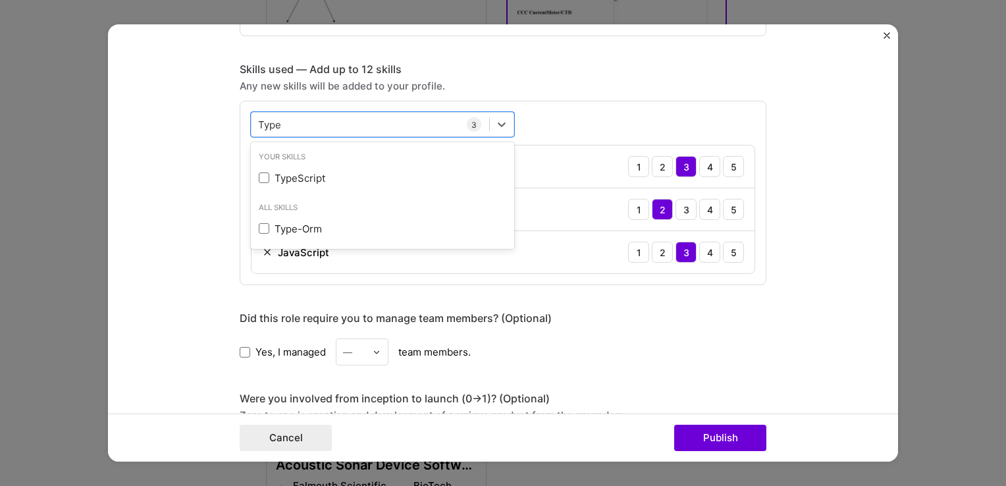
scroll to position [879, 0]
click at [259, 174] on span at bounding box center [264, 176] width 11 height 11
click at [0, 0] on input "checkbox" at bounding box center [0, 0] width 0 height 0
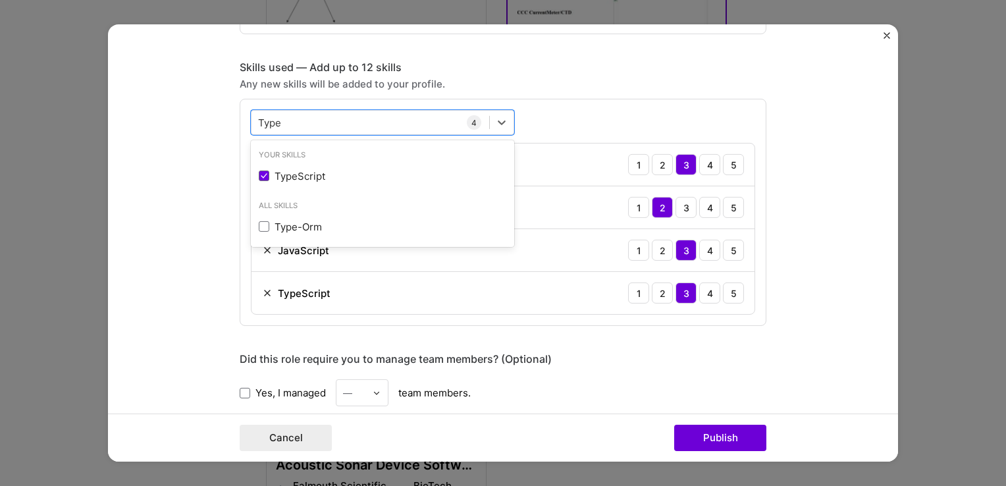
click at [657, 205] on div "2" at bounding box center [662, 207] width 21 height 21
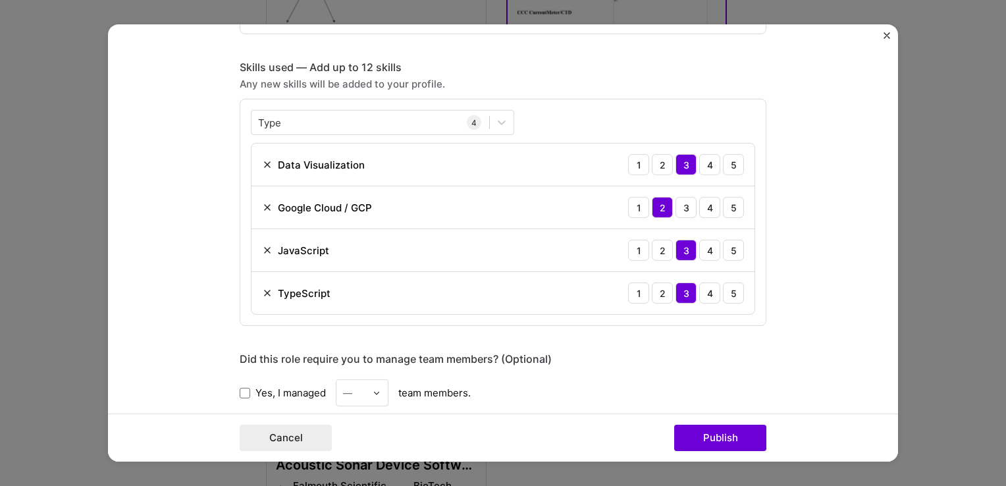
click at [657, 290] on div "2" at bounding box center [662, 293] width 21 height 21
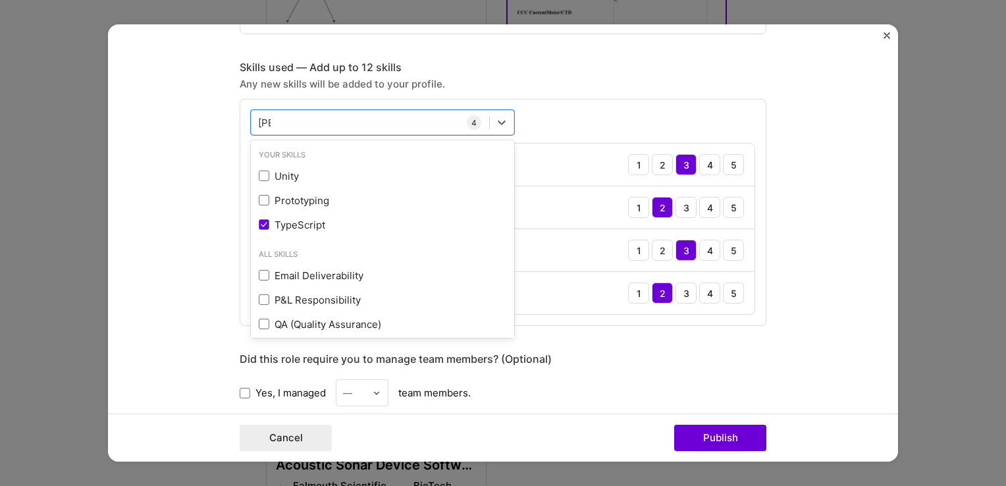
type input "T"
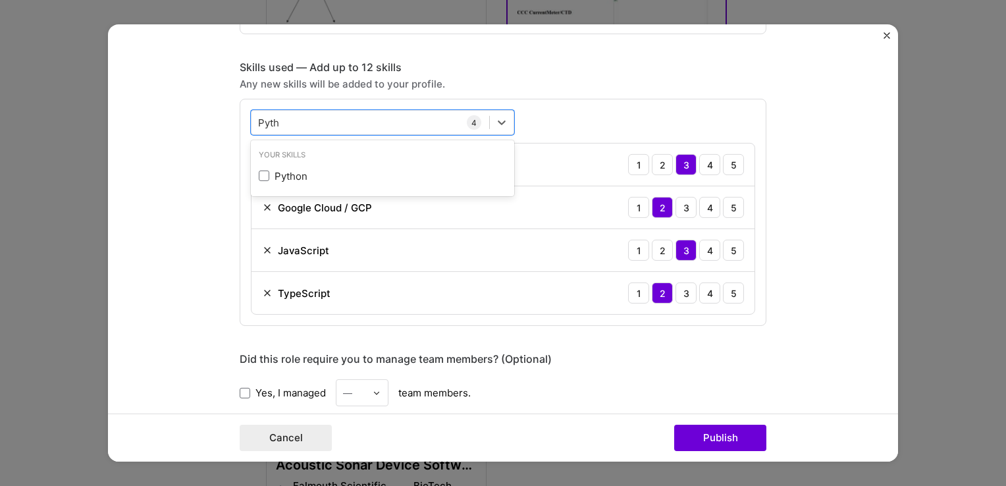
click at [263, 174] on span at bounding box center [264, 176] width 11 height 11
click at [0, 0] on input "checkbox" at bounding box center [0, 0] width 0 height 0
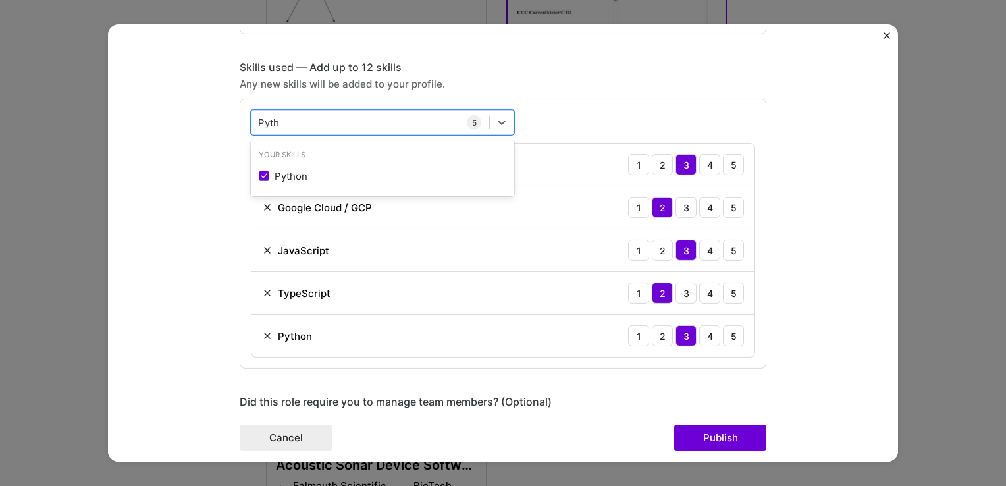
click at [303, 178] on div "Python" at bounding box center [383, 176] width 248 height 14
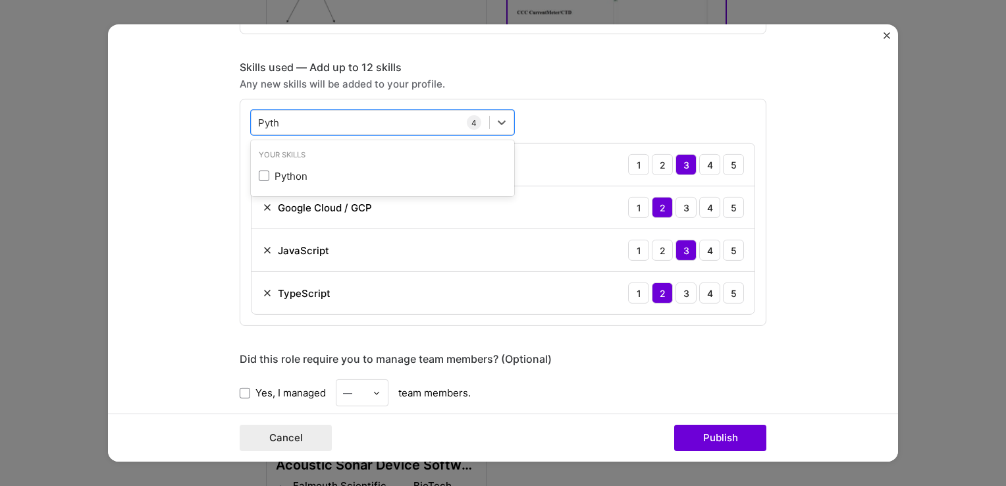
click at [259, 174] on span at bounding box center [264, 176] width 11 height 11
click at [0, 0] on input "checkbox" at bounding box center [0, 0] width 0 height 0
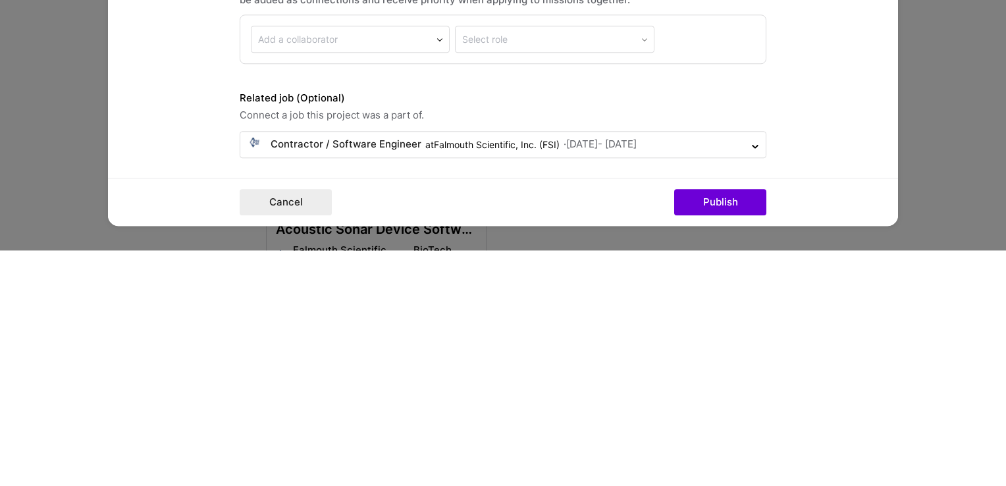
scroll to position [788, 0]
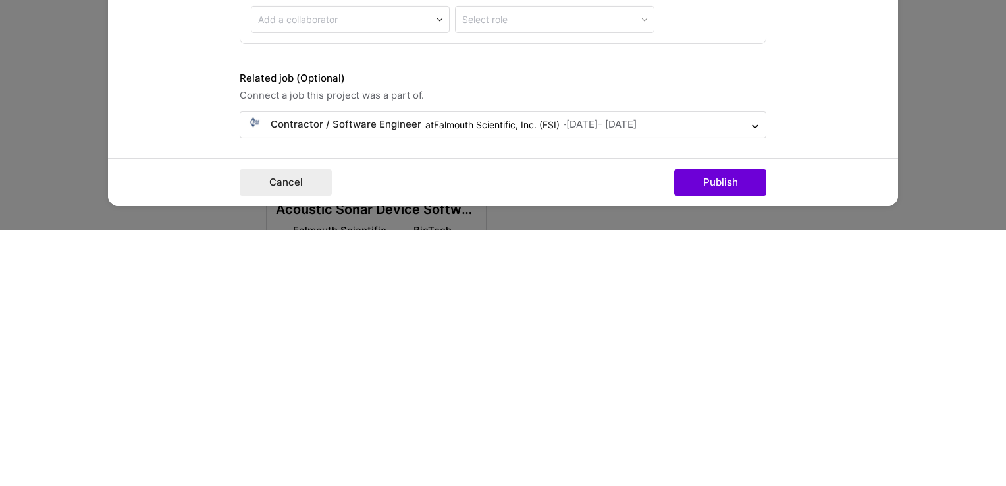
type input "Pyth"
click at [732, 441] on button "Publish" at bounding box center [720, 438] width 92 height 26
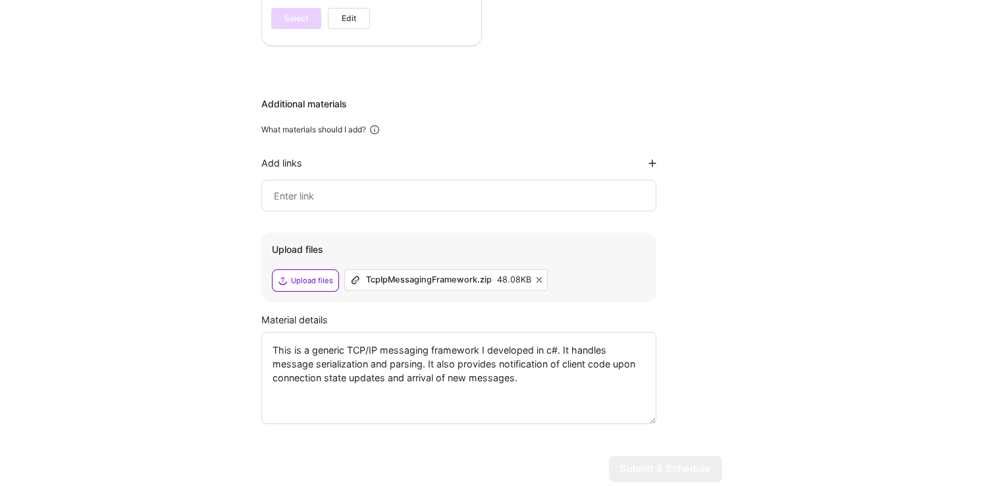
scroll to position [1326, 0]
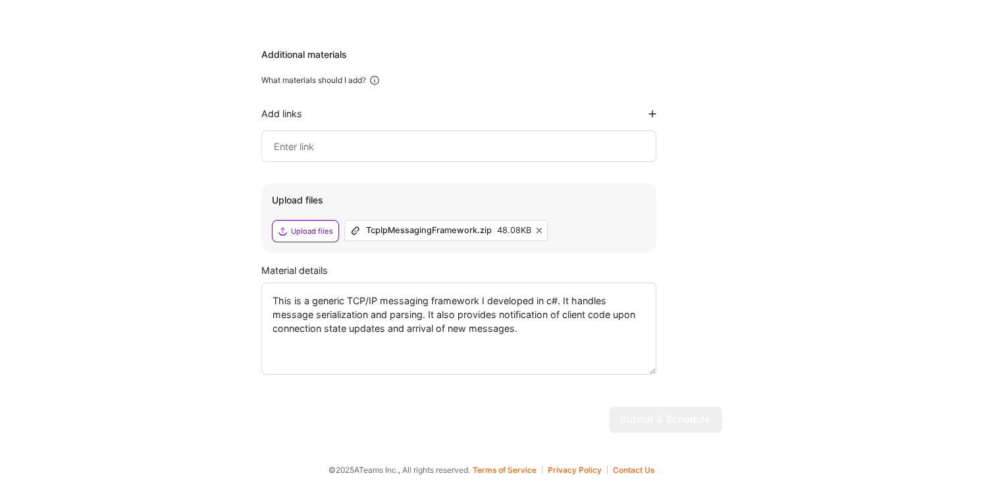
click at [541, 327] on textarea "This is a generic TCP/IP messaging framework I developed in c#. It handles mess…" at bounding box center [458, 329] width 395 height 92
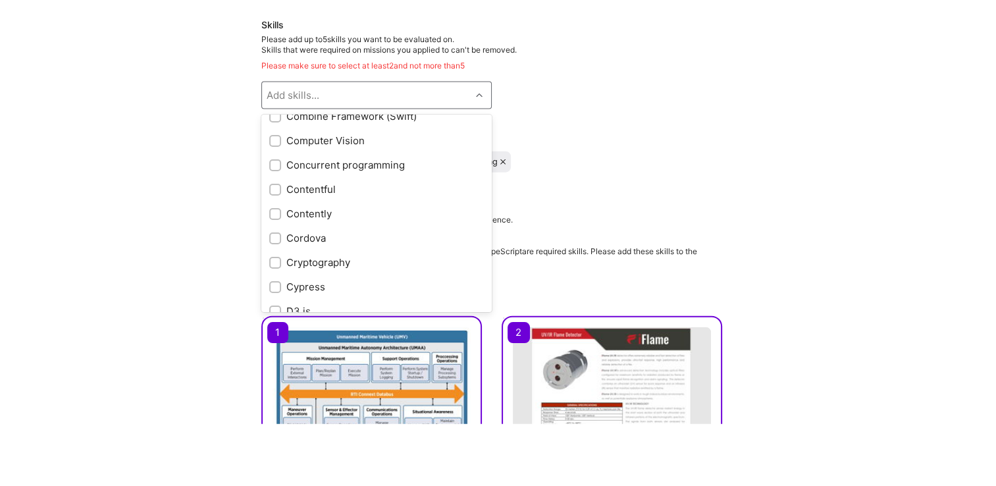
scroll to position [1575, 0]
click at [277, 224] on input "checkbox" at bounding box center [276, 225] width 9 height 9
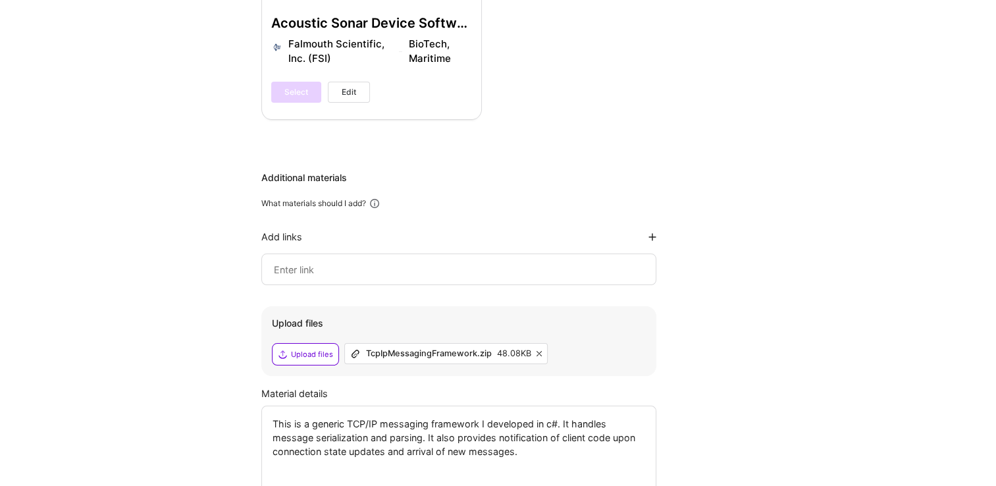
scroll to position [1288, 0]
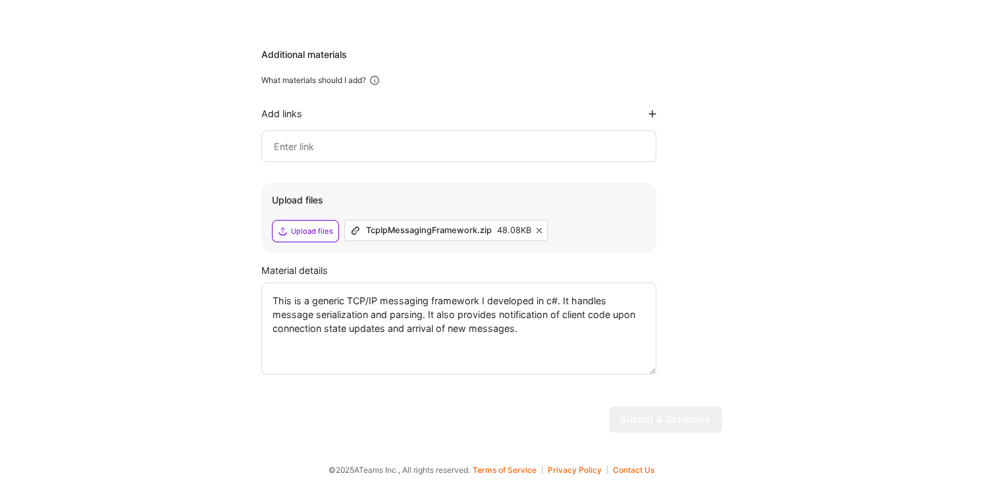
click at [549, 329] on textarea "This is a generic TCP/IP messaging framework I developed in c#. It handles mess…" at bounding box center [458, 329] width 395 height 92
